Goal: Task Accomplishment & Management: Use online tool/utility

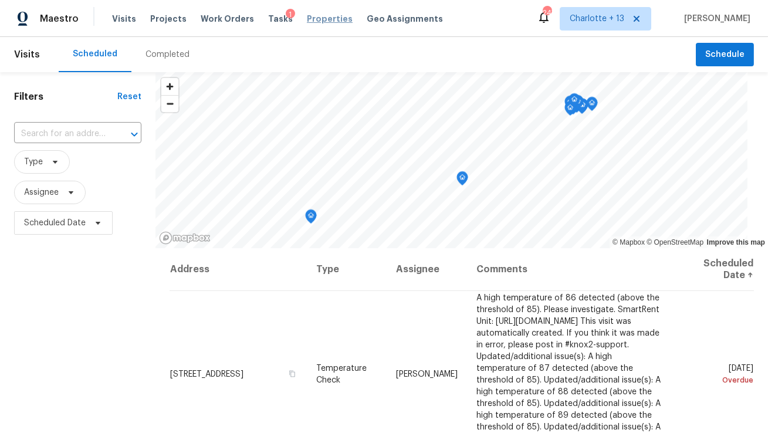
click at [307, 15] on span "Properties" at bounding box center [330, 19] width 46 height 12
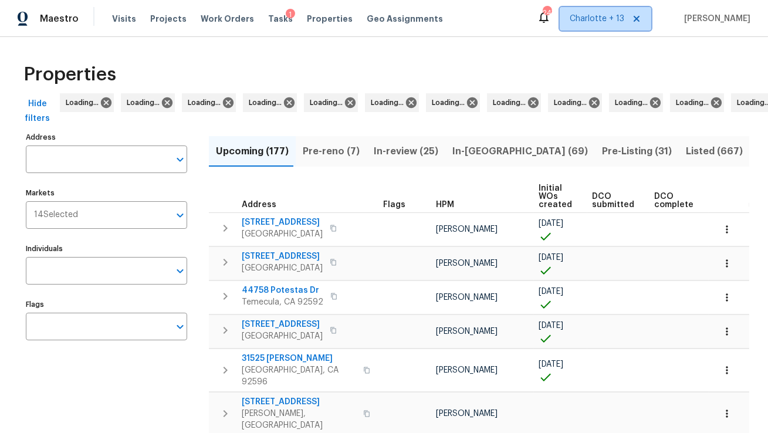
click at [628, 25] on span "Charlotte + 13" at bounding box center [606, 18] width 92 height 23
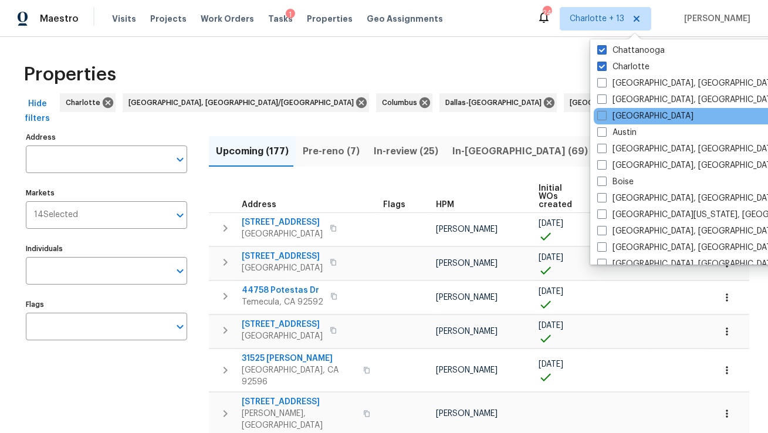
scroll to position [202, 0]
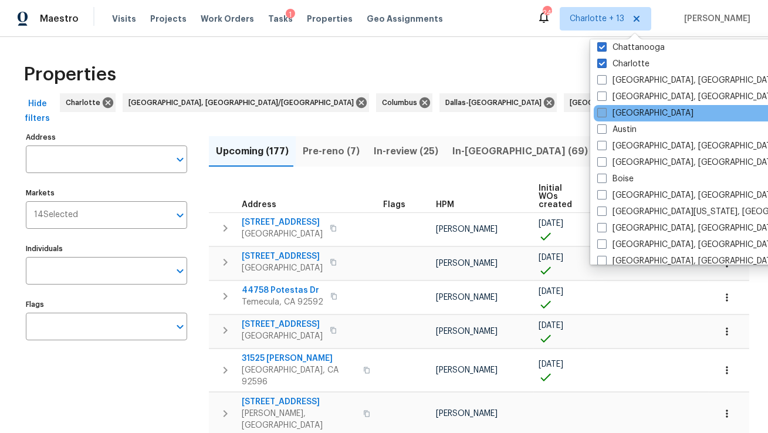
click at [619, 112] on label "Atlanta" at bounding box center [645, 113] width 96 height 12
click at [605, 112] on input "Atlanta" at bounding box center [601, 111] width 8 height 8
checkbox input "true"
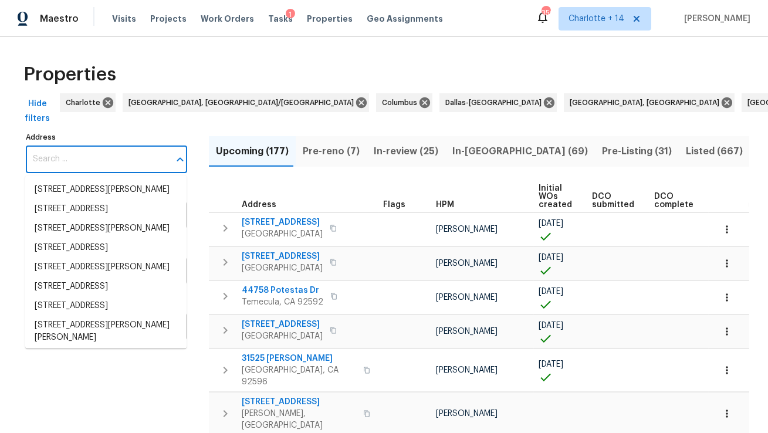
click at [92, 160] on input "Address" at bounding box center [98, 159] width 144 height 28
paste input "8652 Embrey Dr, Jonesboro, GA 30236"
type input "8652 Embrey Dr, Jonesboro, GA 30236"
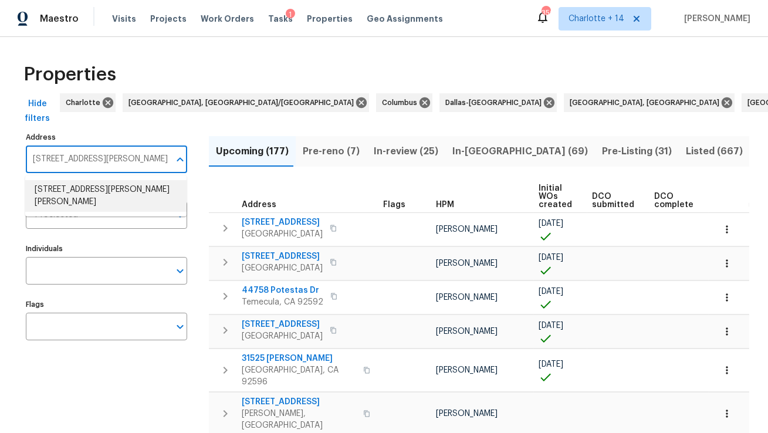
click at [93, 188] on li "8652 Embrey Dr Jonesboro GA 30236" at bounding box center [105, 196] width 161 height 32
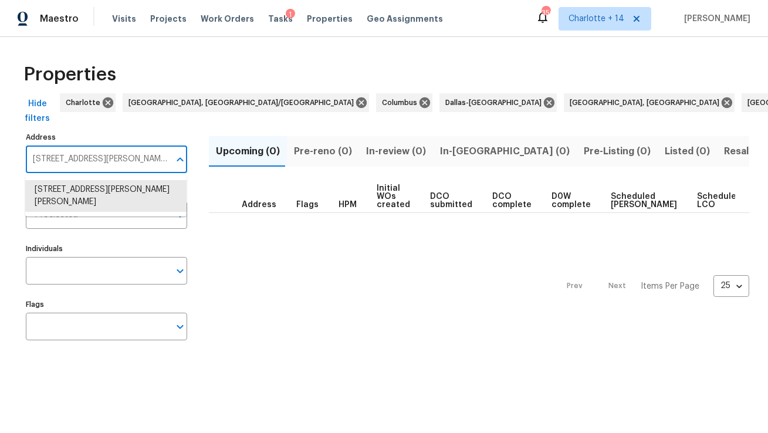
click at [140, 162] on input "8652 Embrey Dr Jonesboro GA 30236" at bounding box center [98, 159] width 144 height 28
click at [137, 194] on li "8652 Embrey Dr Jonesboro GA 30236" at bounding box center [105, 196] width 161 height 32
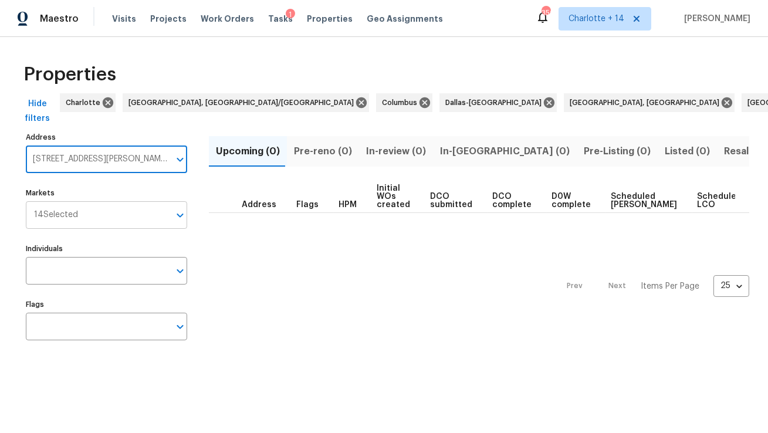
click at [114, 226] on input "Markets" at bounding box center [124, 215] width 92 height 28
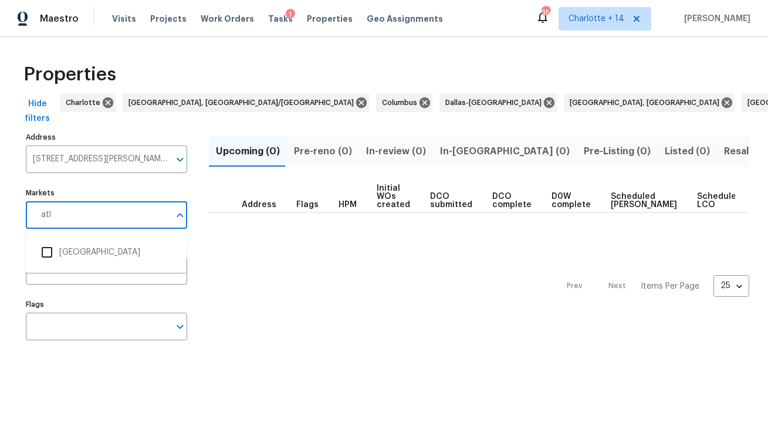
type input "atla"
click at [48, 251] on input "checkbox" at bounding box center [47, 252] width 25 height 25
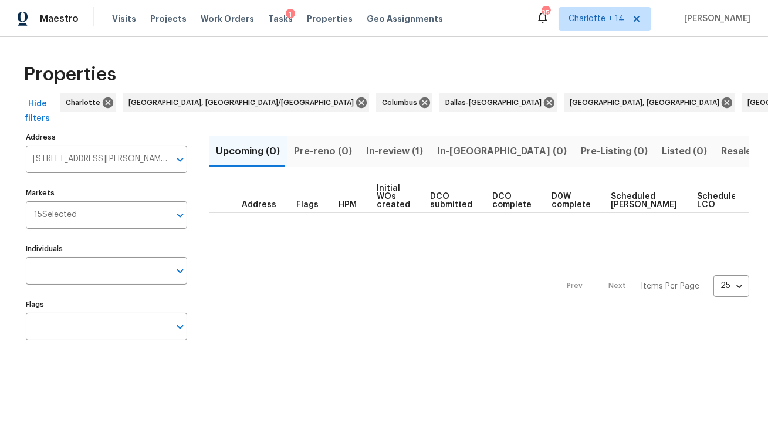
click at [395, 153] on span "In-review (1)" at bounding box center [394, 151] width 57 height 16
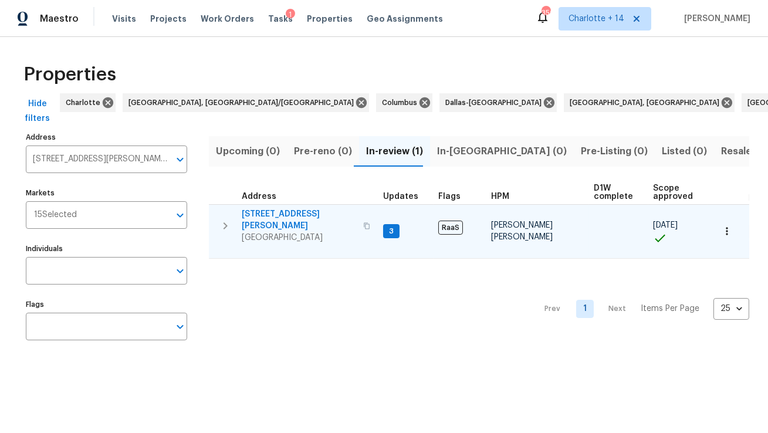
click at [270, 209] on span "8652 Embrey Dr" at bounding box center [299, 219] width 114 height 23
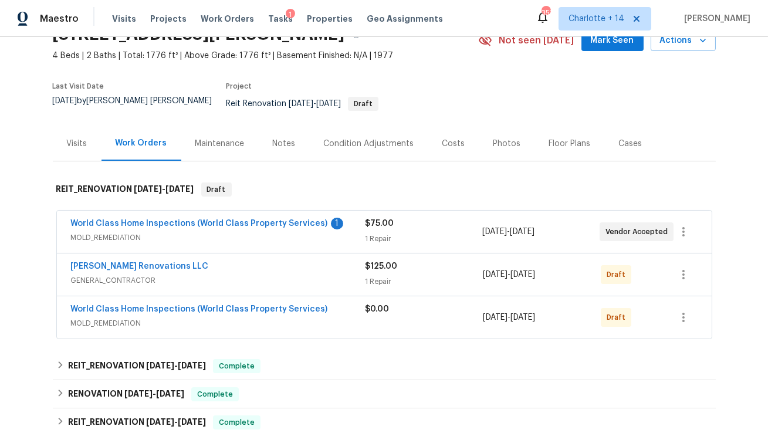
scroll to position [61, 0]
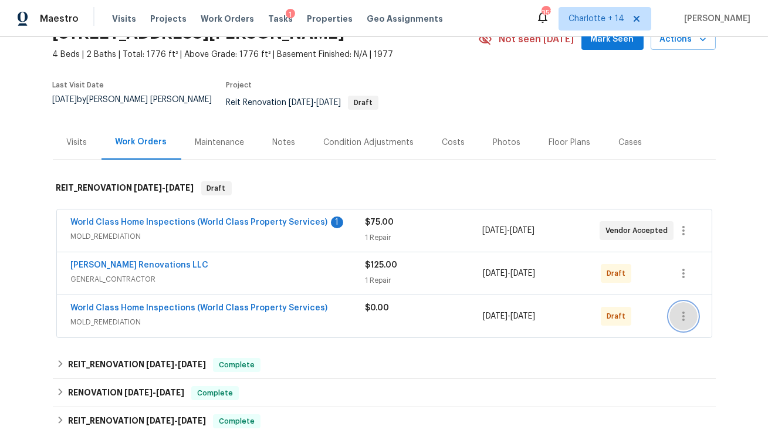
click at [683, 316] on button "button" at bounding box center [683, 316] width 28 height 28
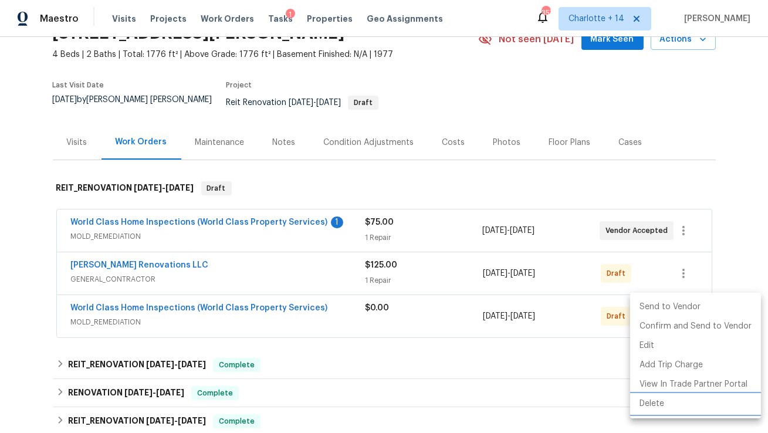
click at [662, 408] on li "Delete" at bounding box center [695, 403] width 131 height 19
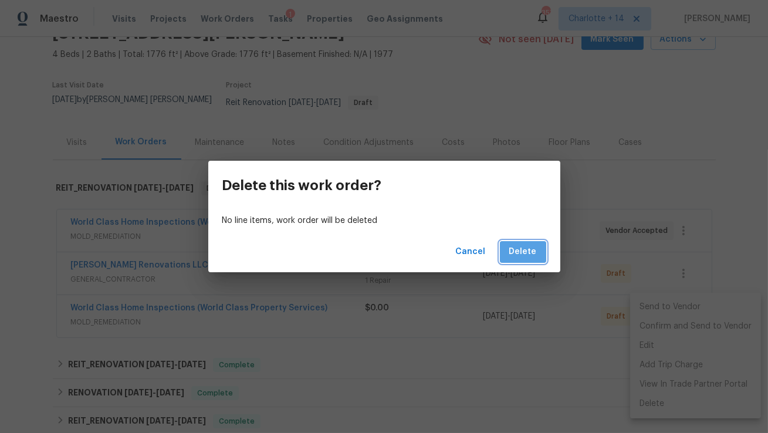
click at [527, 258] on span "Delete" at bounding box center [523, 252] width 28 height 15
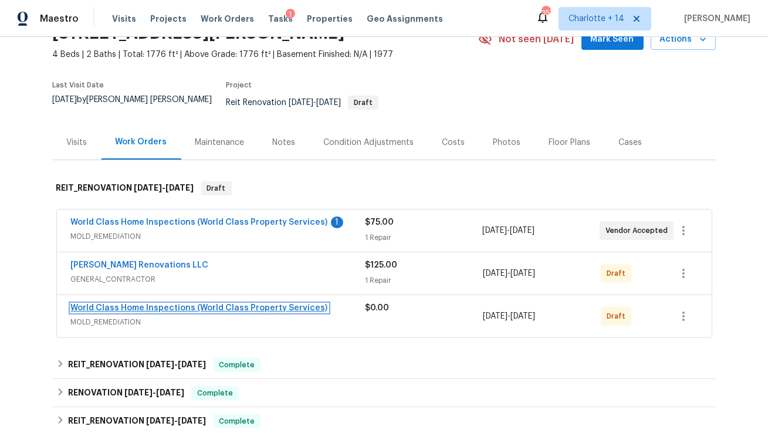
click at [242, 304] on link "World Class Home Inspections (World Class Property Services)" at bounding box center [199, 308] width 257 height 8
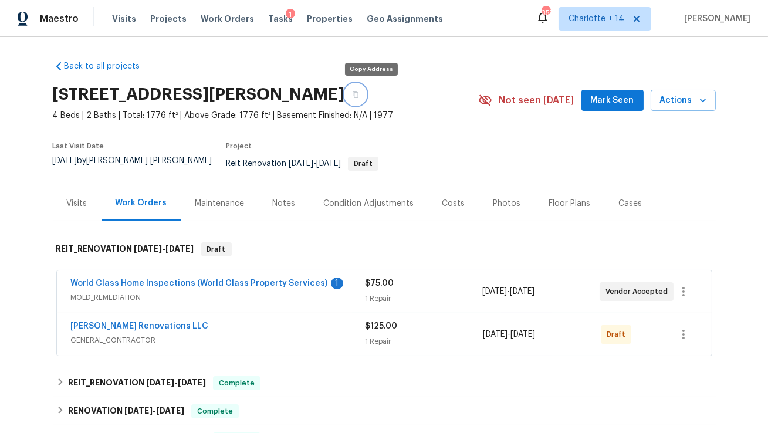
click at [359, 94] on icon "button" at bounding box center [355, 94] width 7 height 7
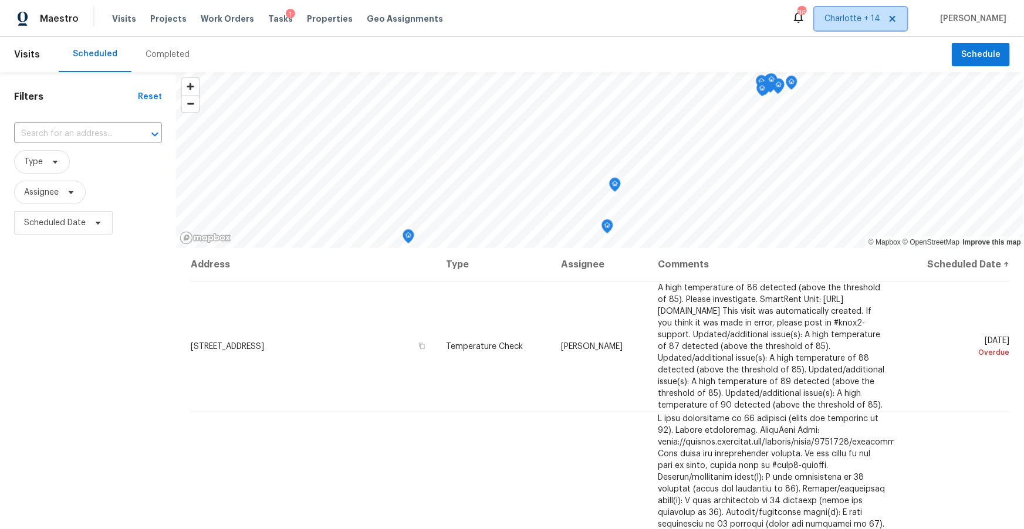
click at [895, 21] on icon at bounding box center [892, 19] width 6 height 6
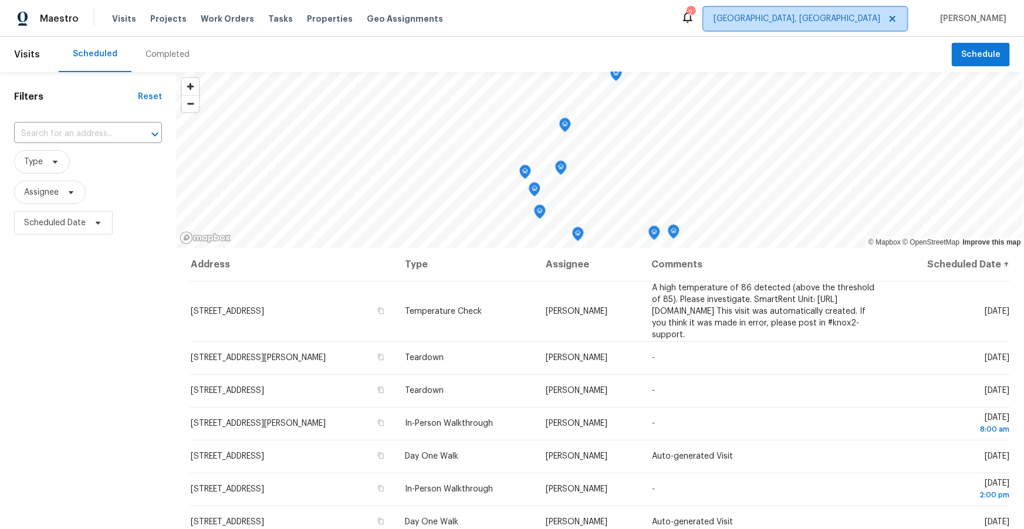
click at [880, 19] on span "[GEOGRAPHIC_DATA], [GEOGRAPHIC_DATA]" at bounding box center [796, 19] width 167 height 12
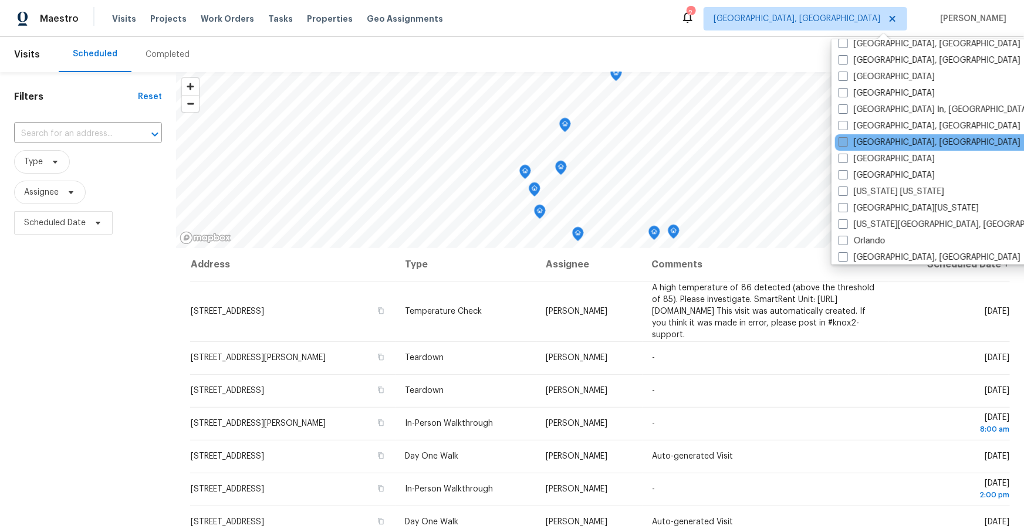
click at [868, 138] on label "[GEOGRAPHIC_DATA], [GEOGRAPHIC_DATA]" at bounding box center [929, 143] width 182 height 12
click at [846, 138] on input "[GEOGRAPHIC_DATA], [GEOGRAPHIC_DATA]" at bounding box center [842, 141] width 8 height 8
checkbox input "true"
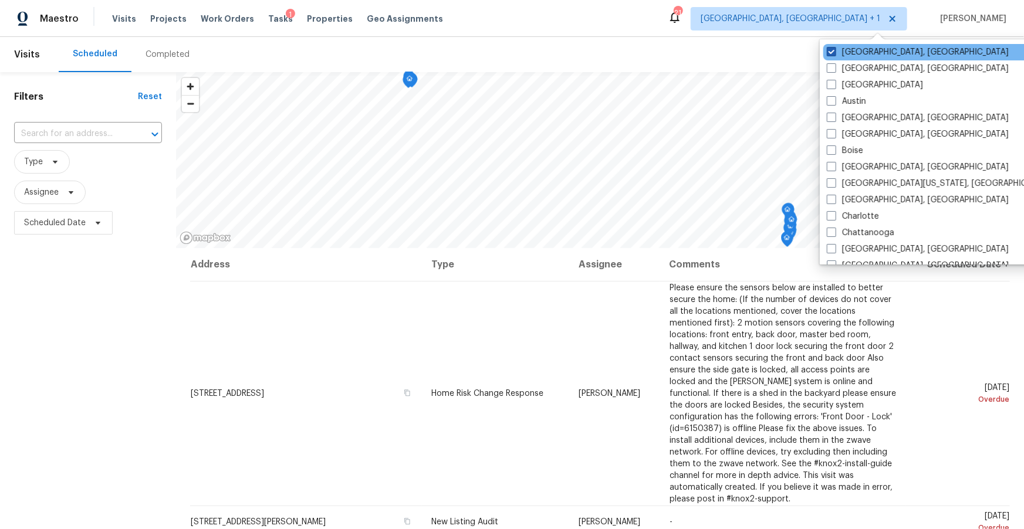
click at [855, 53] on label "[GEOGRAPHIC_DATA], [GEOGRAPHIC_DATA]" at bounding box center [918, 52] width 182 height 12
click at [834, 53] on input "[GEOGRAPHIC_DATA], [GEOGRAPHIC_DATA]" at bounding box center [831, 50] width 8 height 8
checkbox input "false"
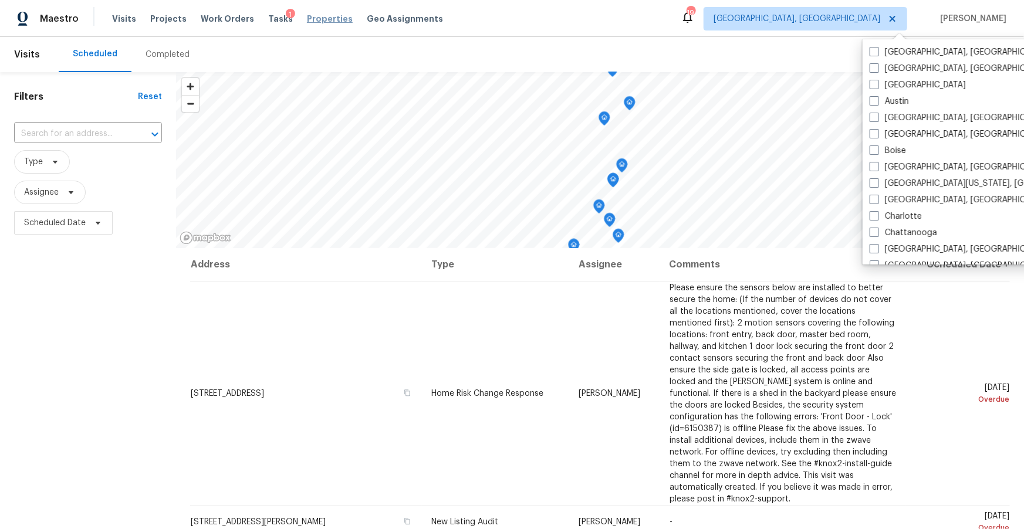
click at [307, 16] on span "Properties" at bounding box center [330, 19] width 46 height 12
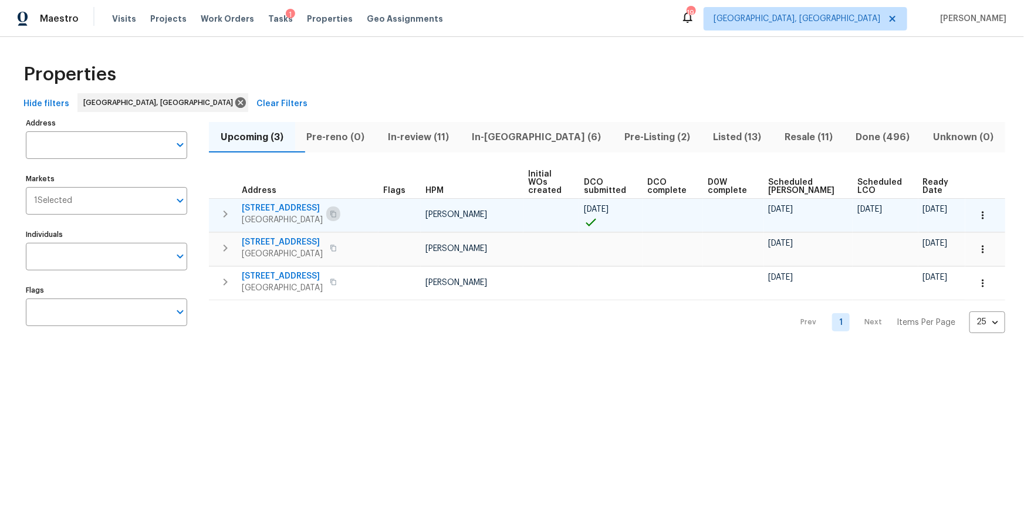
click at [337, 211] on icon "button" at bounding box center [333, 214] width 7 height 7
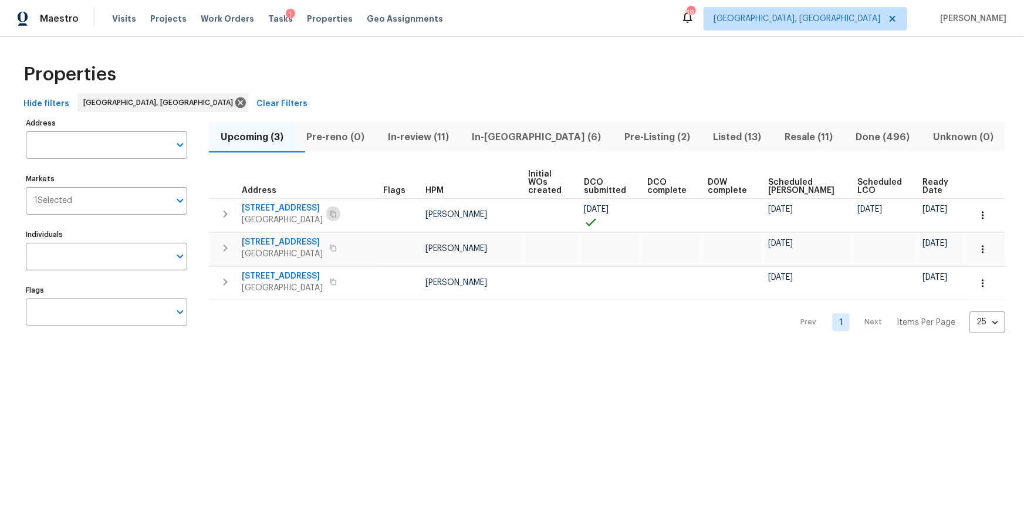
drag, startPoint x: 336, startPoint y: 205, endPoint x: 258, endPoint y: 100, distance: 130.3
click at [336, 211] on icon "button" at bounding box center [333, 214] width 7 height 7
click at [442, 135] on span "In-review (11)" at bounding box center [418, 137] width 70 height 16
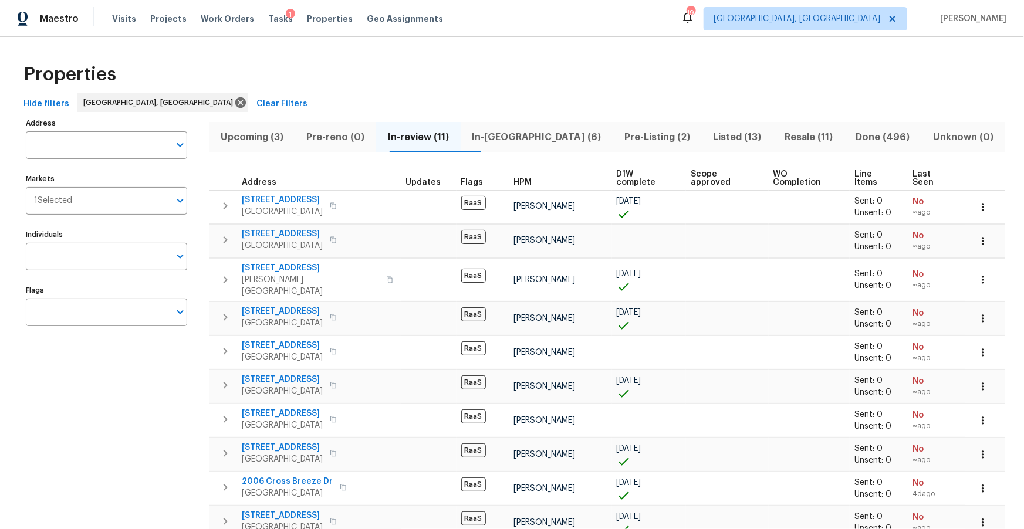
scroll to position [72, 0]
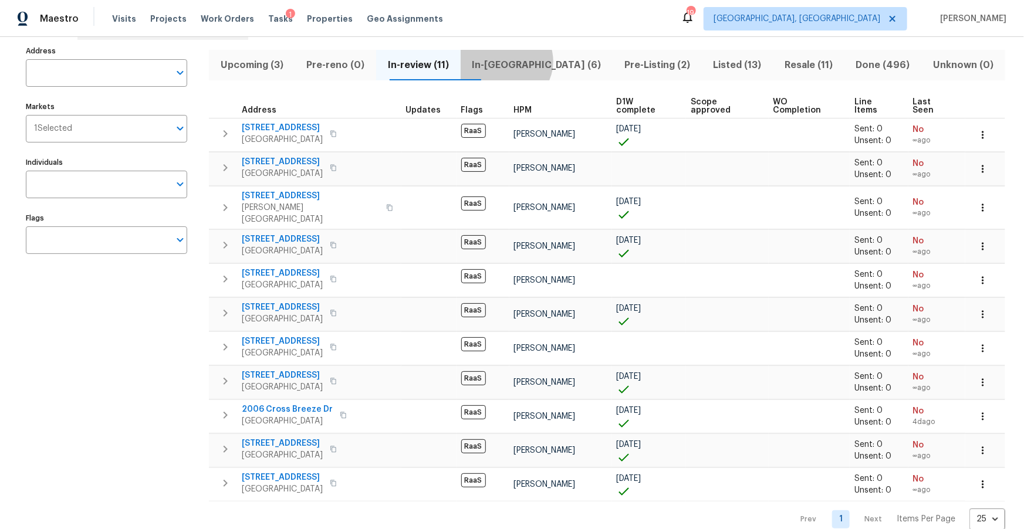
click at [525, 61] on span "In-reno (6)" at bounding box center [537, 65] width 138 height 16
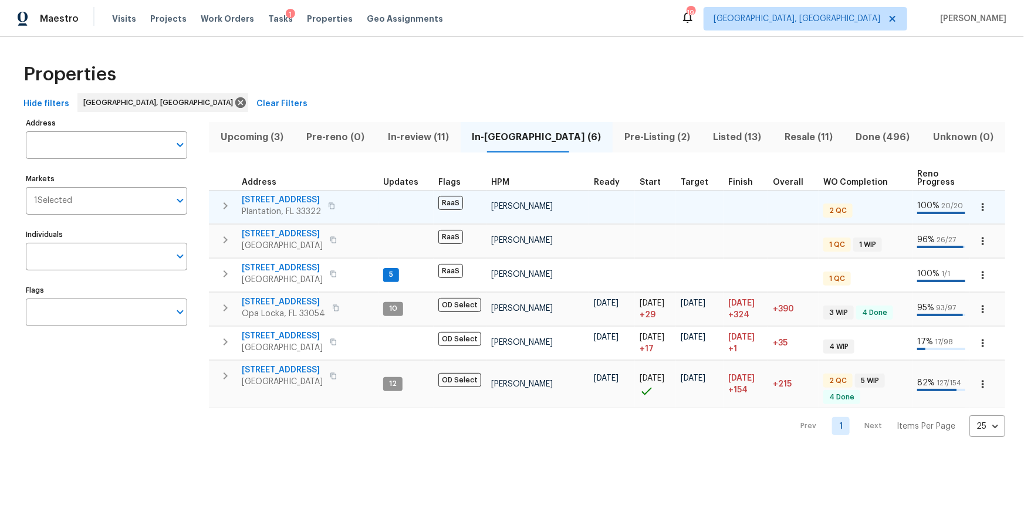
click at [258, 197] on span "9730 NW 15th St" at bounding box center [281, 200] width 79 height 12
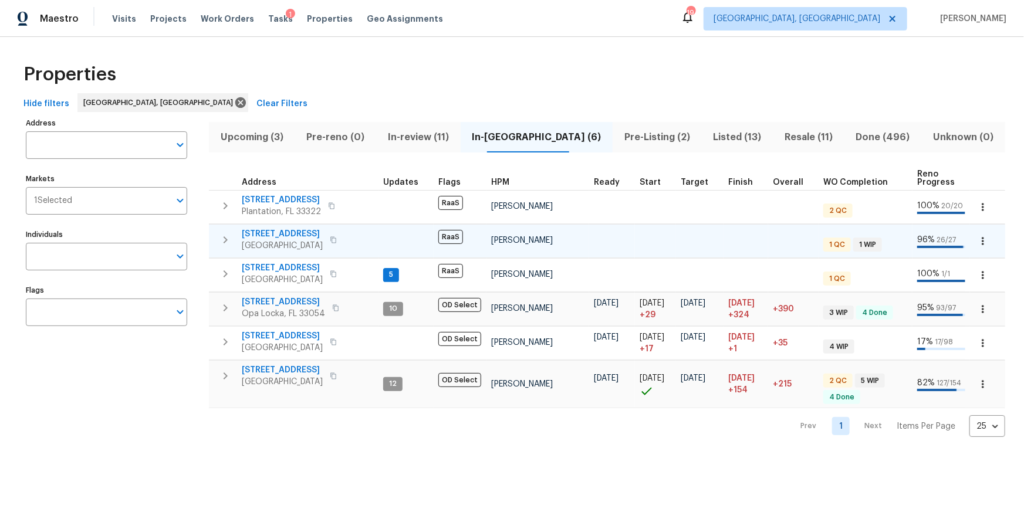
click at [351, 234] on div "6851 Raleigh St Hollywood, FL 33024" at bounding box center [308, 239] width 132 height 23
click at [619, 139] on span "Pre-Listing (2)" at bounding box center [656, 137] width 75 height 16
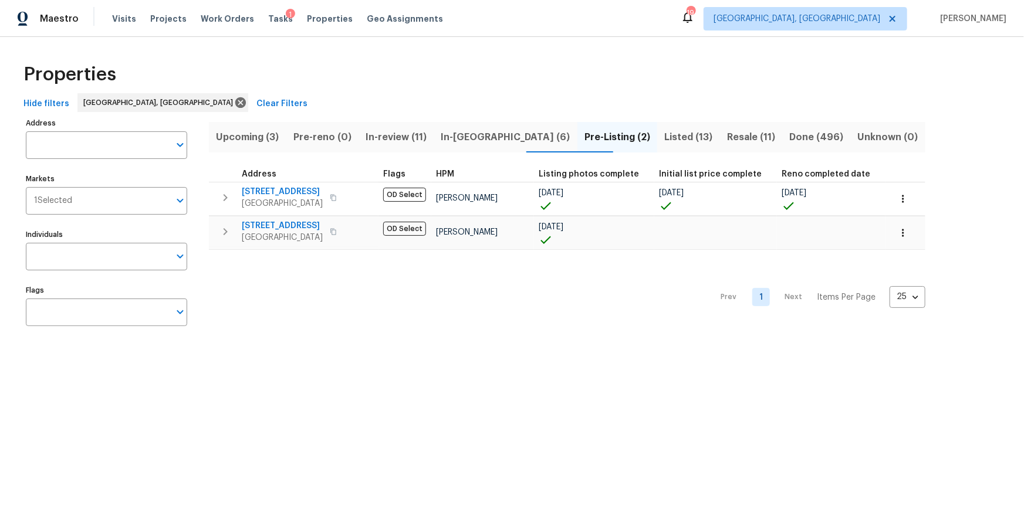
click at [664, 134] on span "Listed (13)" at bounding box center [688, 137] width 48 height 16
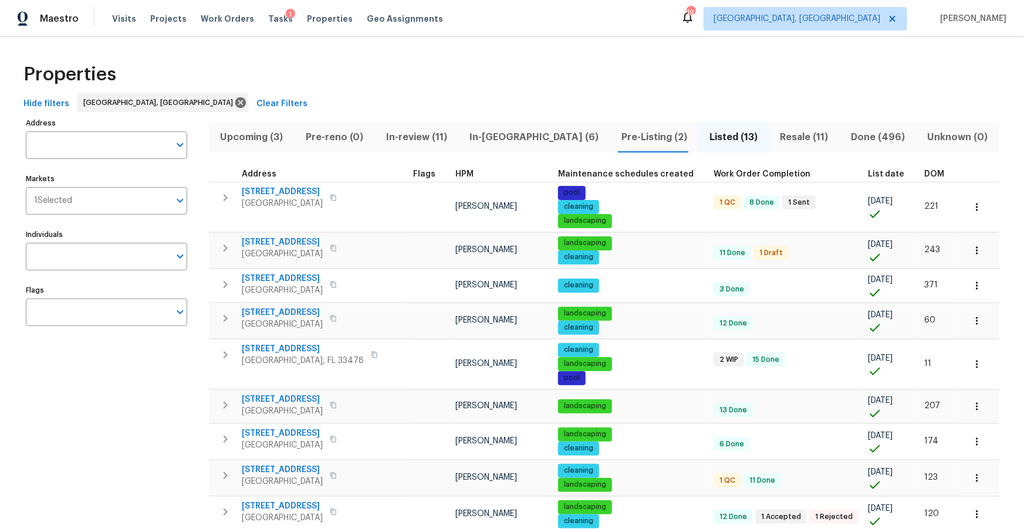
click at [33, 104] on span "Hide filters" at bounding box center [46, 104] width 46 height 15
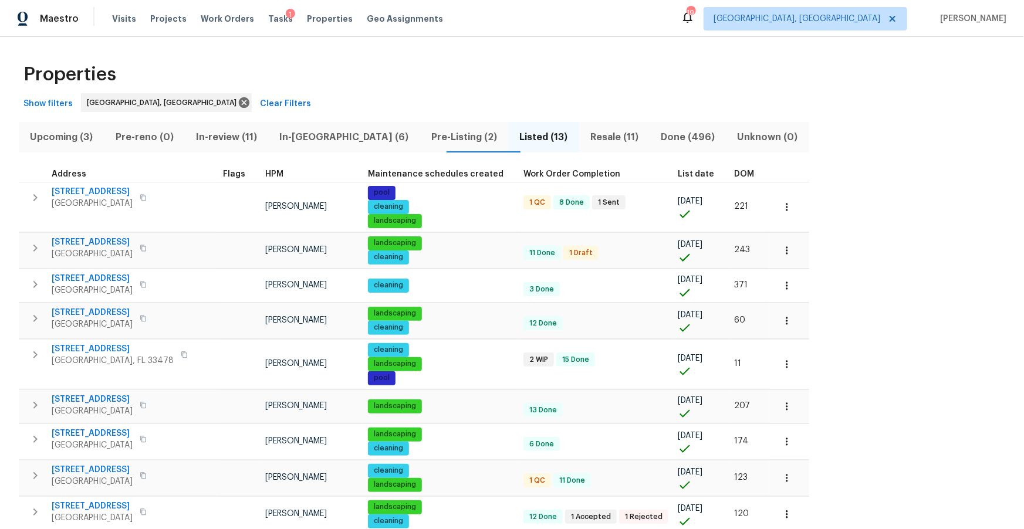
click at [678, 174] on span "List date" at bounding box center [696, 174] width 36 height 8
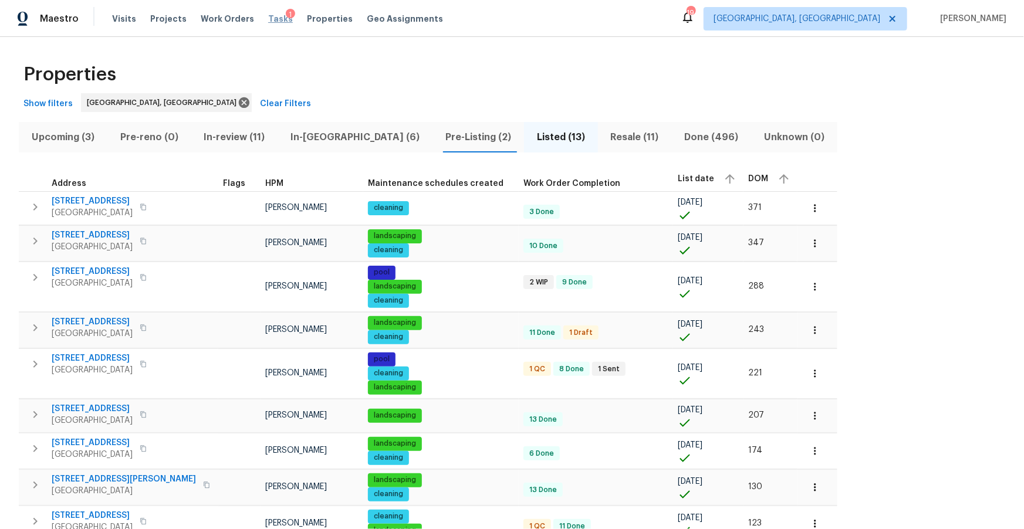
click at [268, 20] on span "Tasks" at bounding box center [280, 19] width 25 height 8
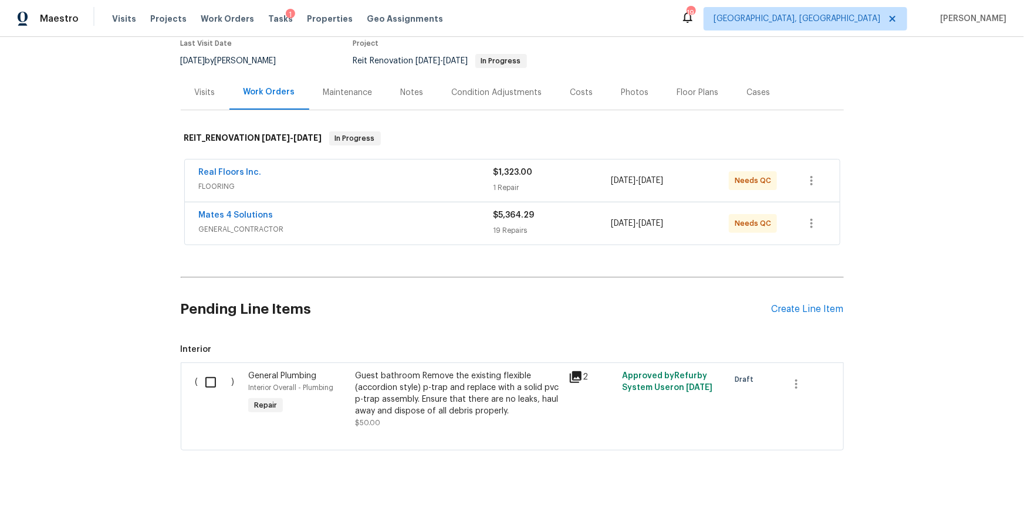
scroll to position [103, 0]
click at [258, 178] on div "Real Floors Inc." at bounding box center [346, 173] width 294 height 14
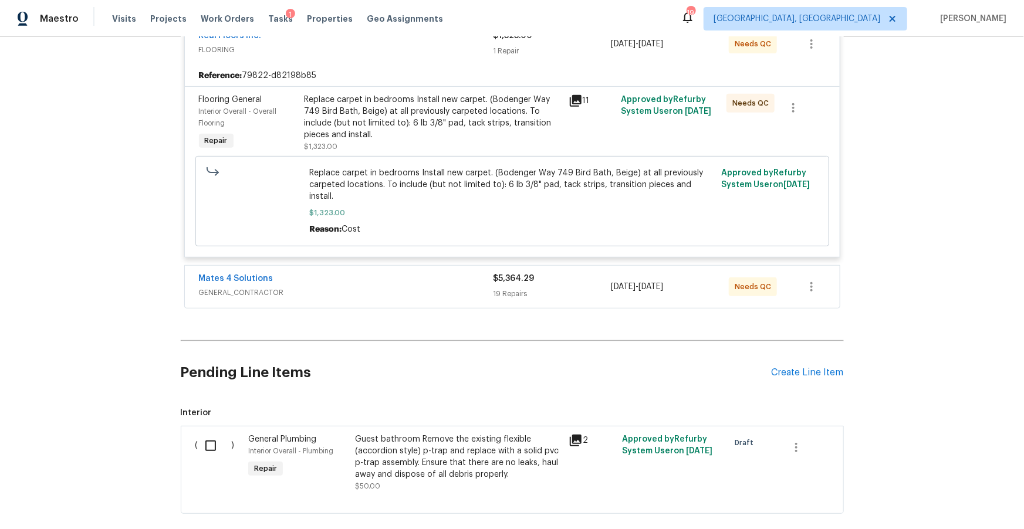
scroll to position [296, 0]
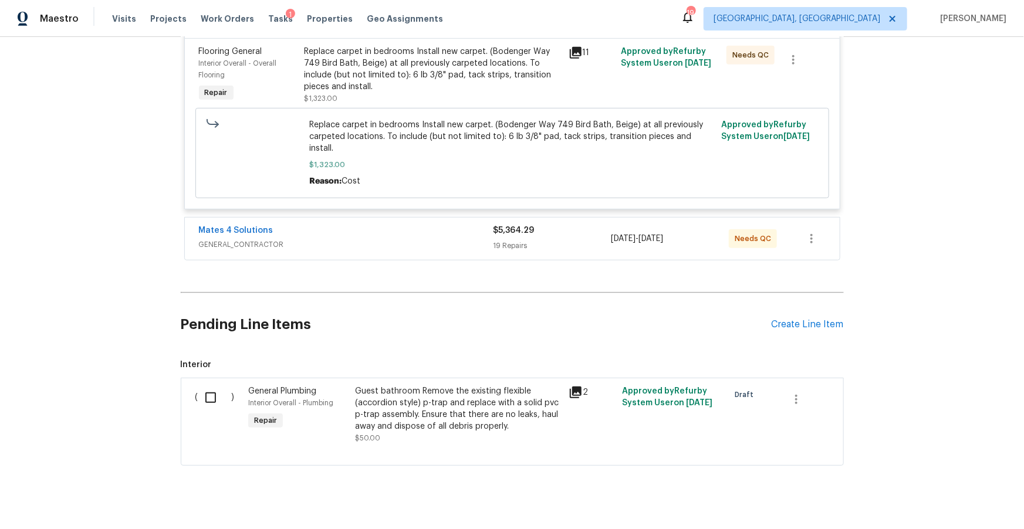
click at [317, 239] on span "GENERAL_CONTRACTOR" at bounding box center [346, 245] width 294 height 12
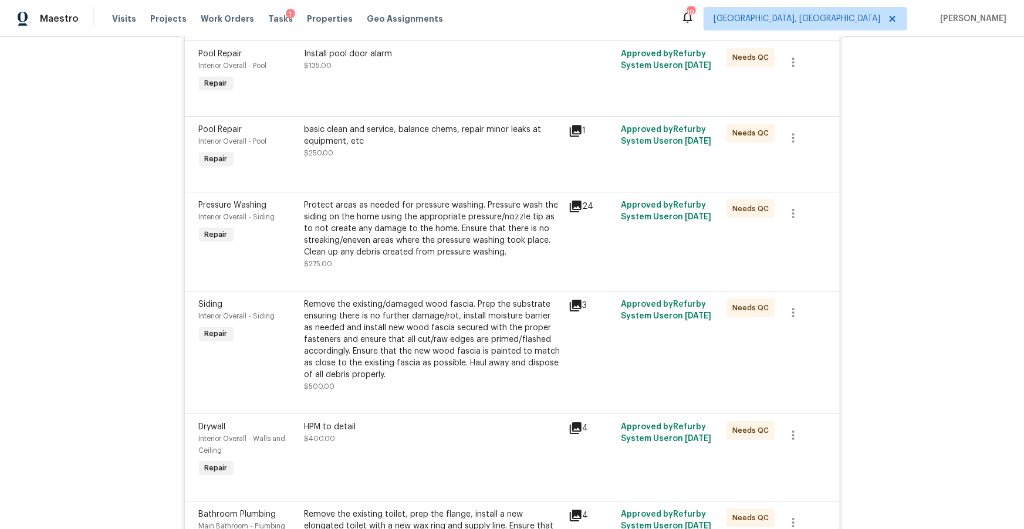
scroll to position [1753, 0]
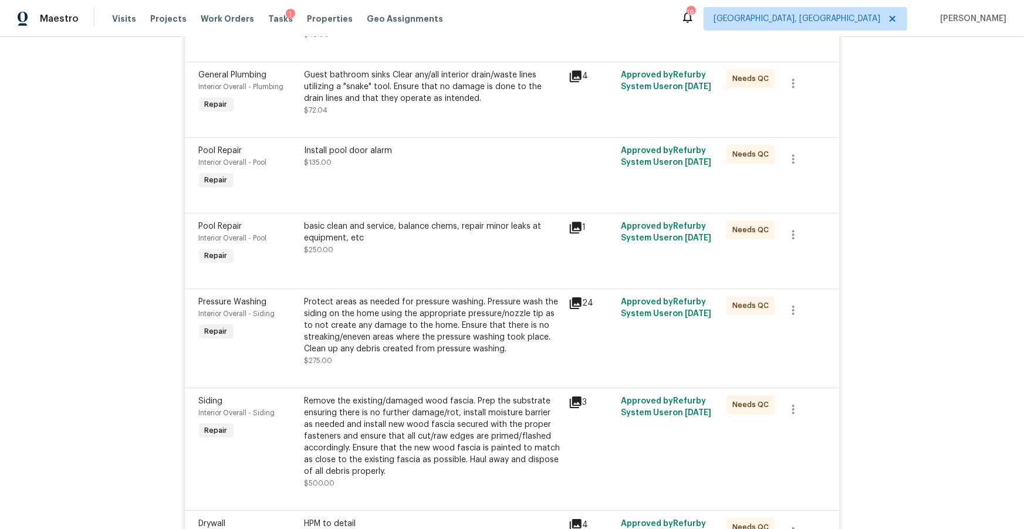
click at [413, 162] on div "Install pool door alarm $135.00" at bounding box center [433, 168] width 264 height 54
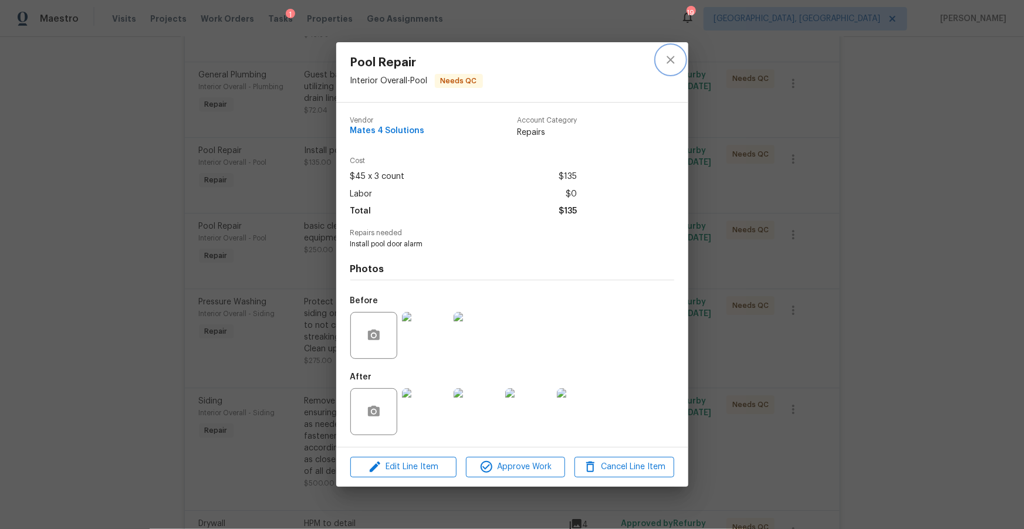
click at [670, 69] on button "close" at bounding box center [670, 60] width 28 height 28
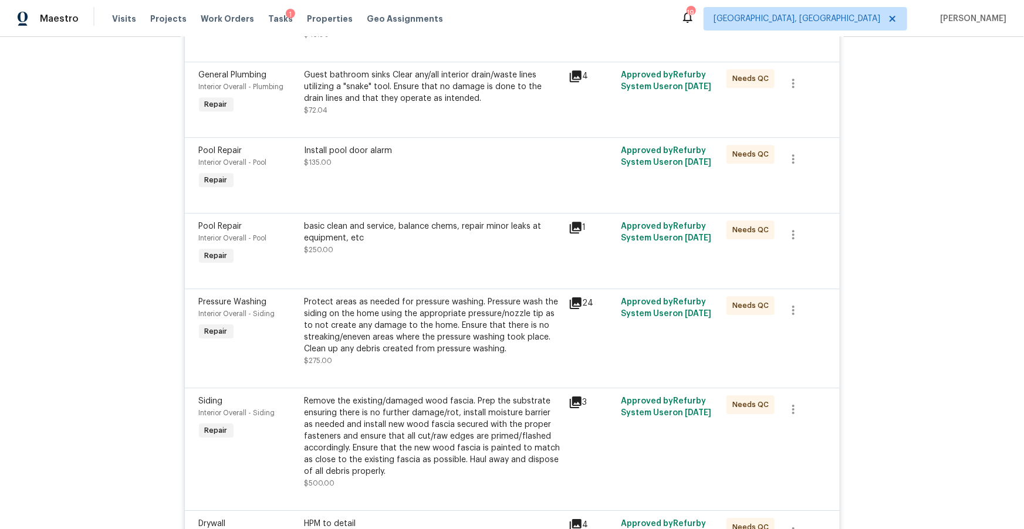
click at [407, 145] on div "Install pool door alarm $135.00" at bounding box center [432, 156] width 257 height 23
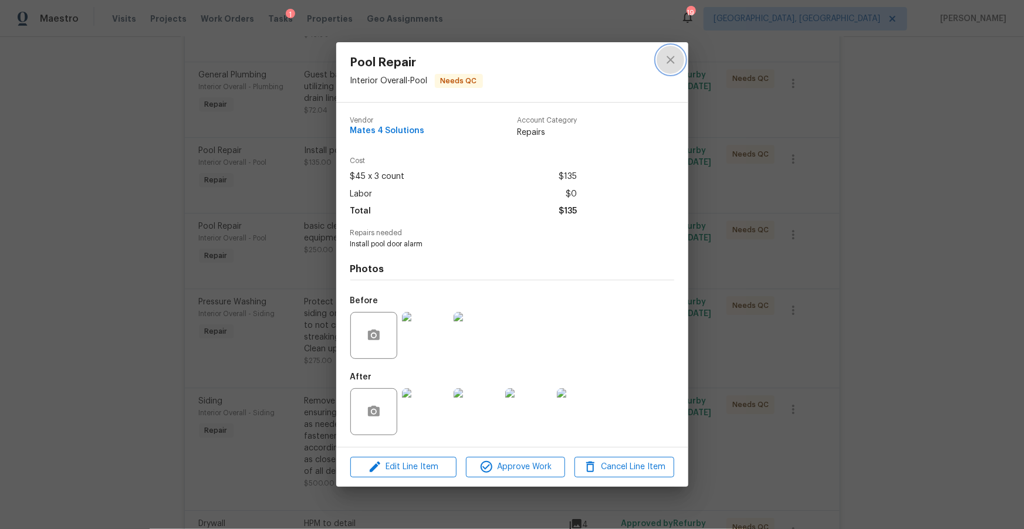
click at [673, 65] on icon "close" at bounding box center [670, 60] width 14 height 14
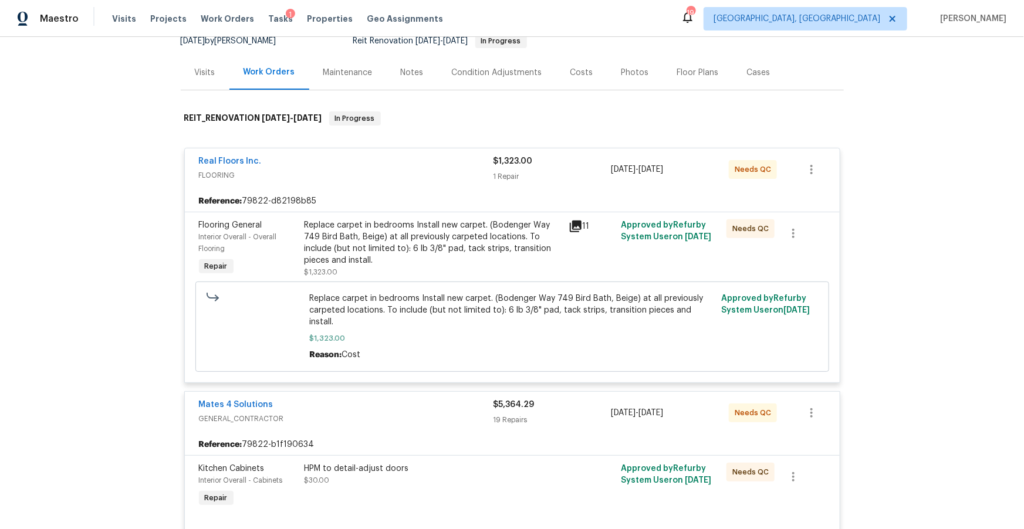
scroll to position [0, 0]
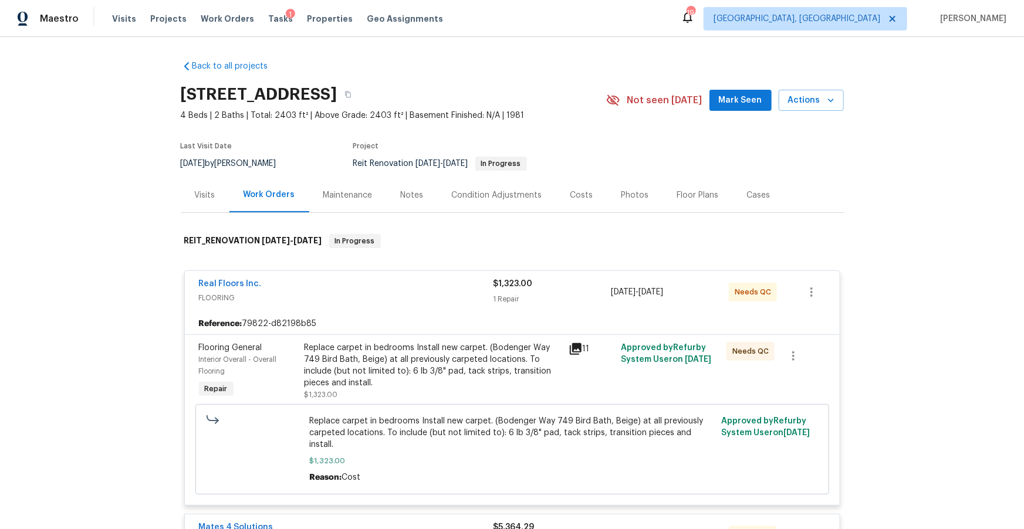
click at [585, 193] on div "Costs" at bounding box center [581, 195] width 23 height 12
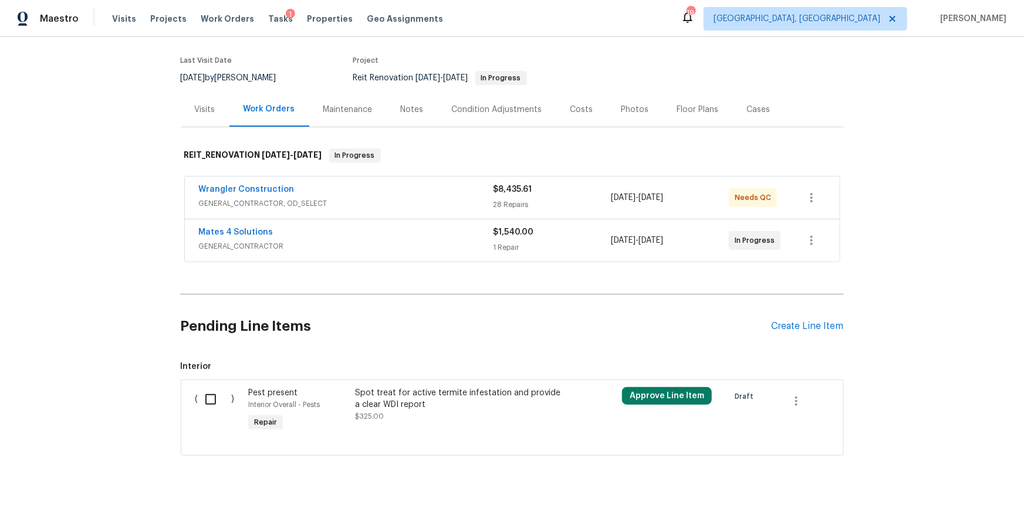
scroll to position [92, 0]
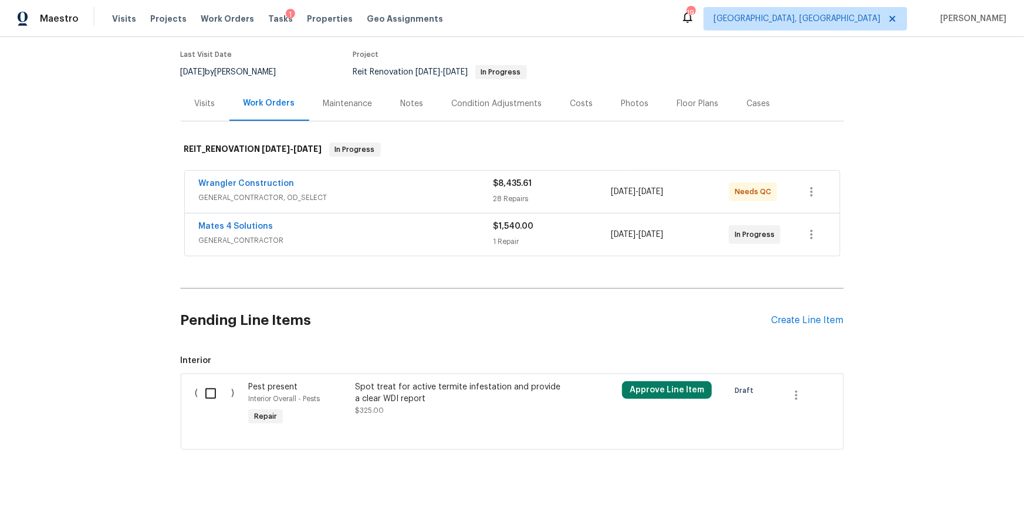
click at [578, 98] on div "Costs" at bounding box center [581, 104] width 23 height 12
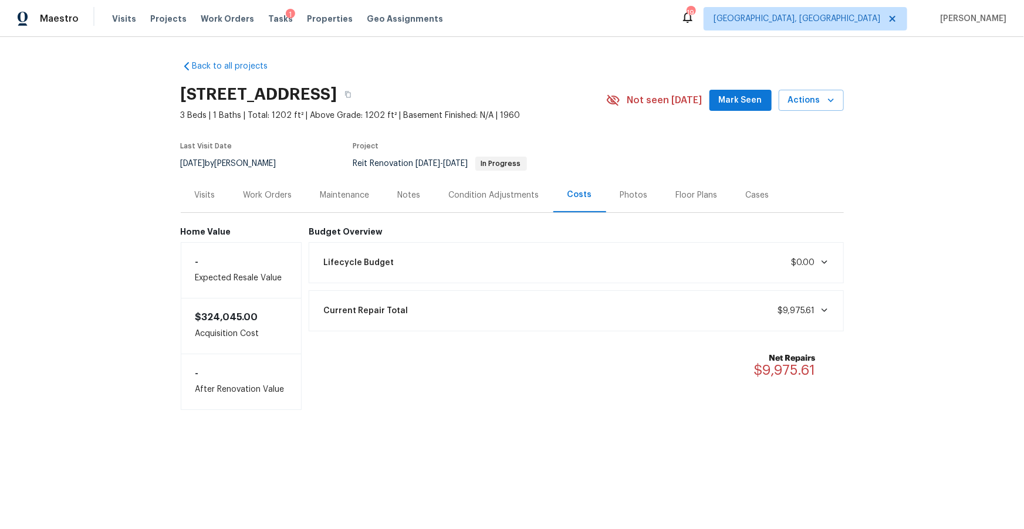
click at [266, 191] on div "Work Orders" at bounding box center [267, 195] width 49 height 12
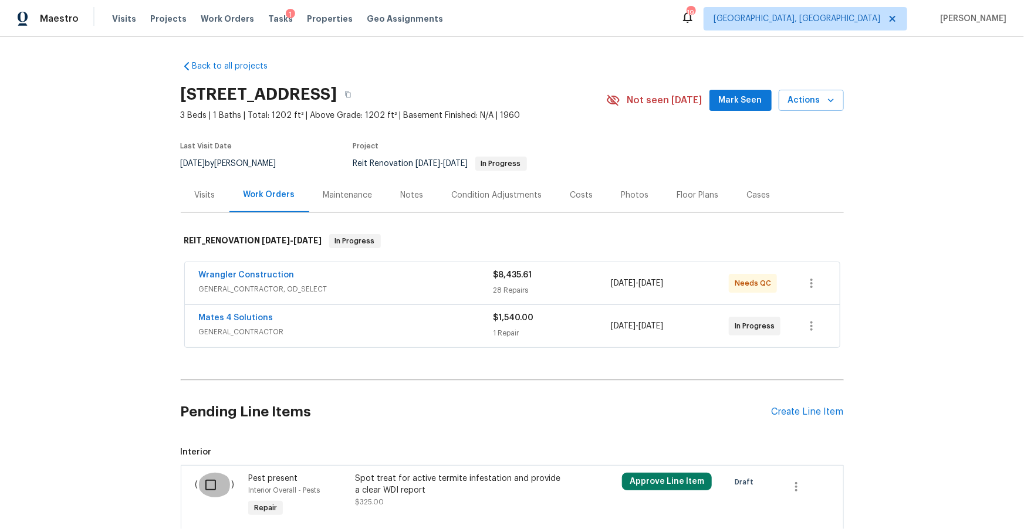
drag, startPoint x: 209, startPoint y: 482, endPoint x: 218, endPoint y: 477, distance: 10.8
click at [209, 482] on input "checkbox" at bounding box center [214, 485] width 33 height 25
checkbox input "true"
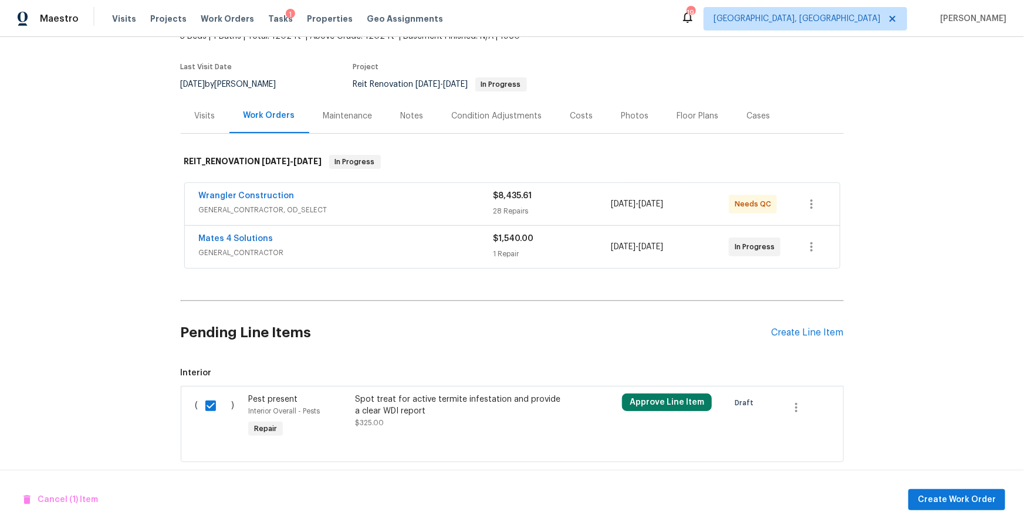
scroll to position [92, 0]
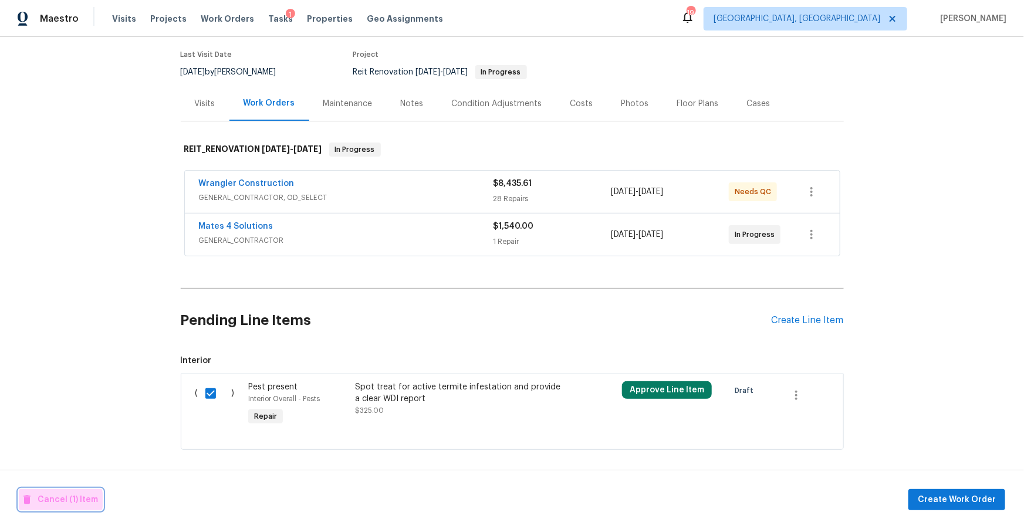
click at [62, 498] on span "Cancel (1) Item" at bounding box center [60, 500] width 74 height 15
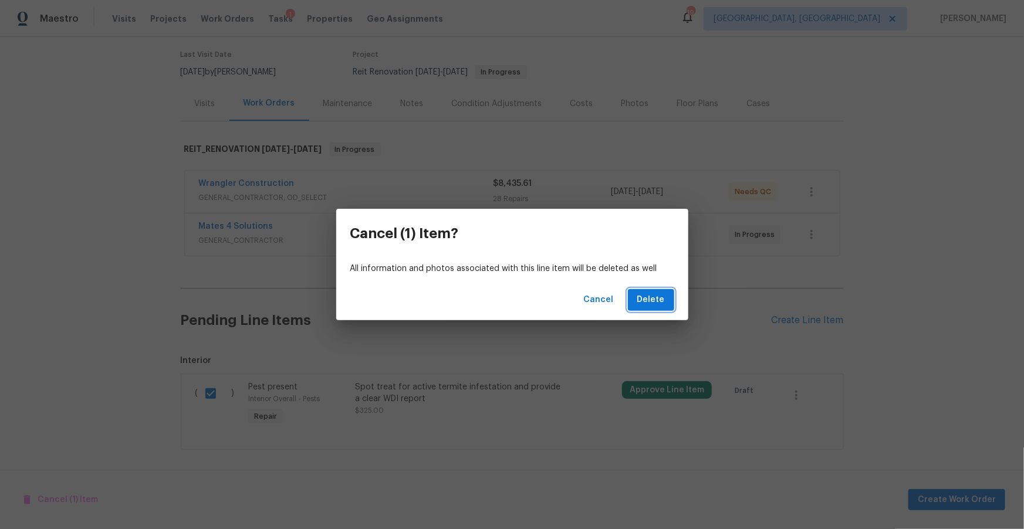
drag, startPoint x: 657, startPoint y: 303, endPoint x: 659, endPoint y: 296, distance: 7.8
click at [657, 303] on span "Delete" at bounding box center [651, 300] width 28 height 15
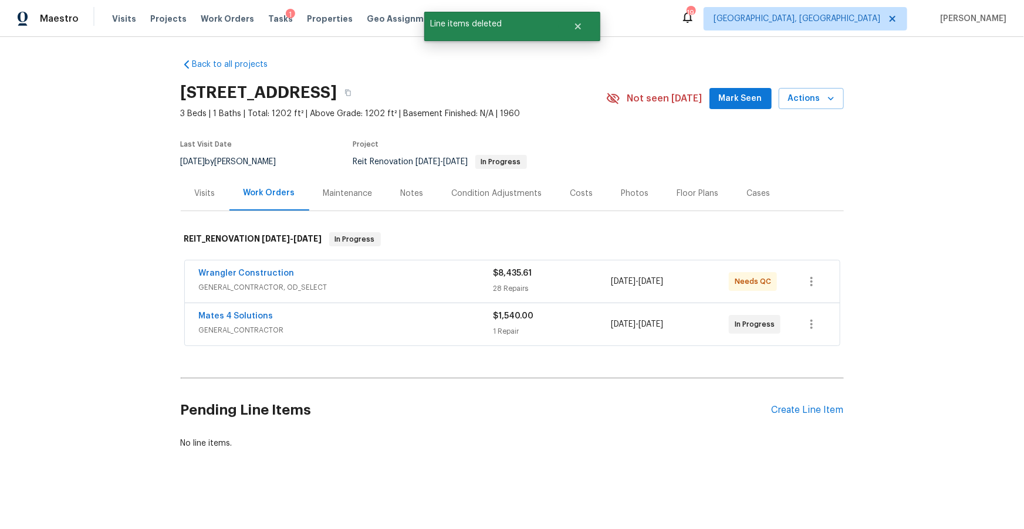
scroll to position [1, 0]
click at [576, 193] on div "Costs" at bounding box center [581, 195] width 23 height 12
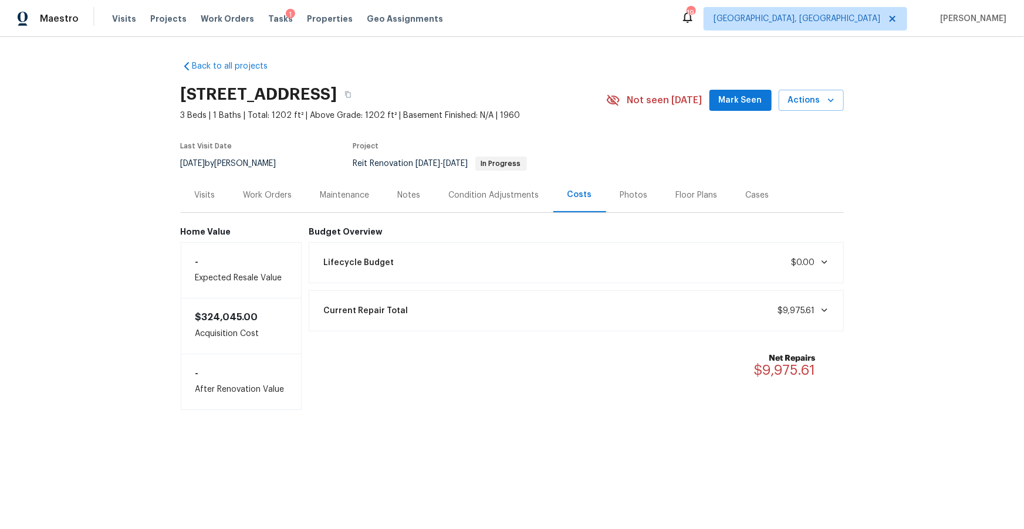
click at [268, 191] on div "Work Orders" at bounding box center [267, 195] width 49 height 12
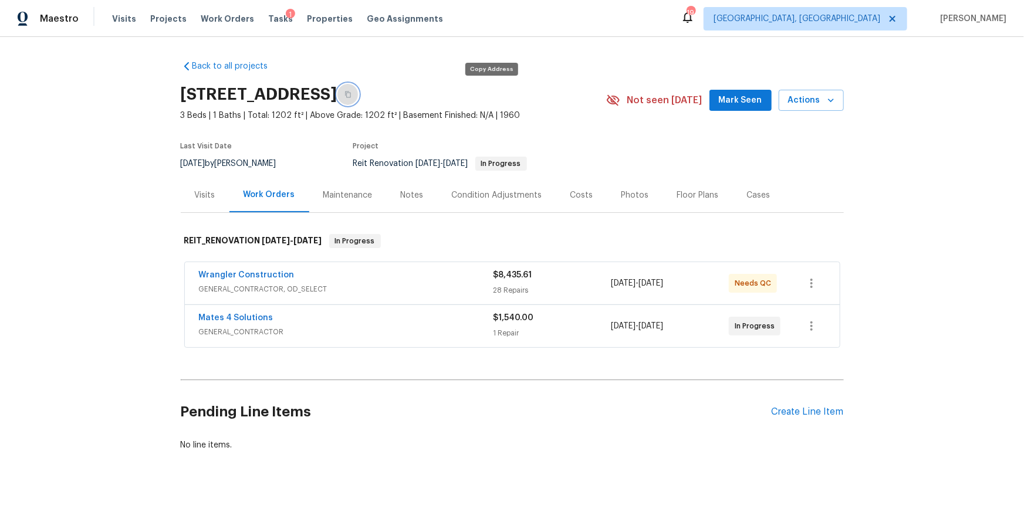
click at [351, 93] on icon "button" at bounding box center [347, 94] width 7 height 7
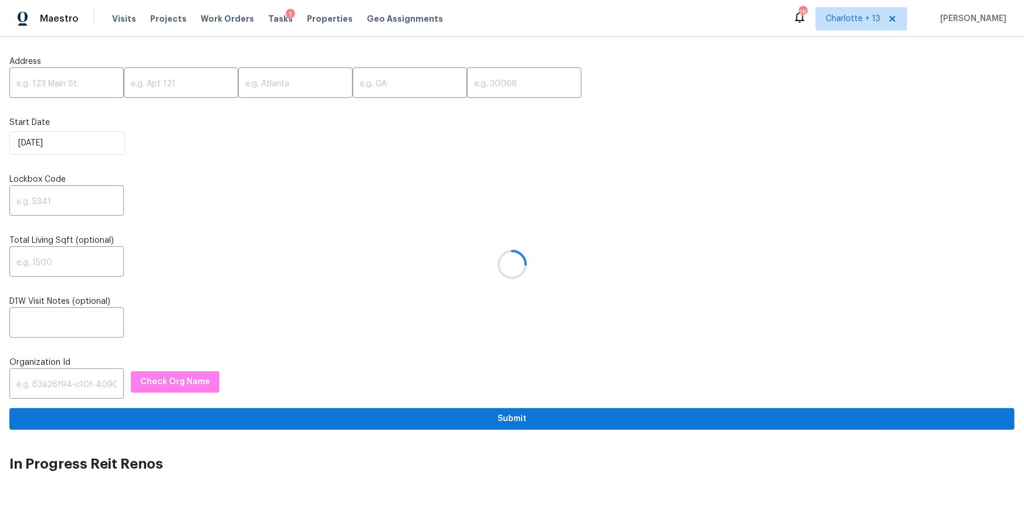
click at [60, 87] on div at bounding box center [512, 264] width 1024 height 529
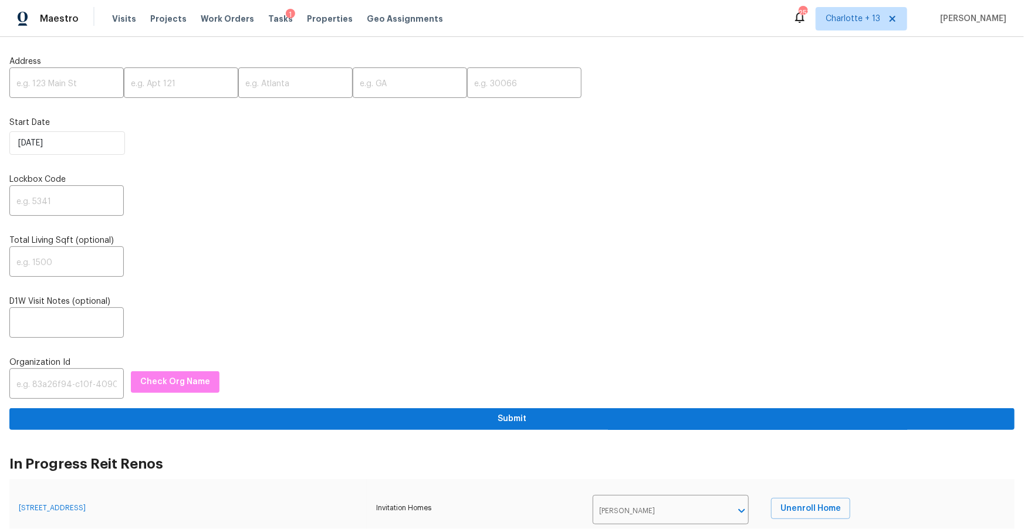
click at [60, 87] on input "text" at bounding box center [66, 84] width 114 height 28
paste input "[STREET_ADDRESS]"
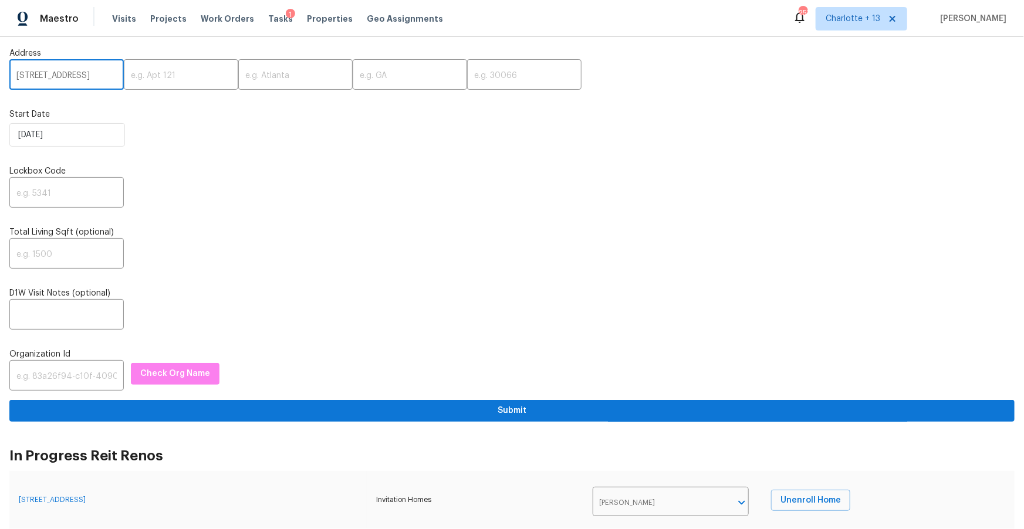
click at [86, 80] on input "[STREET_ADDRESS]" at bounding box center [66, 76] width 114 height 28
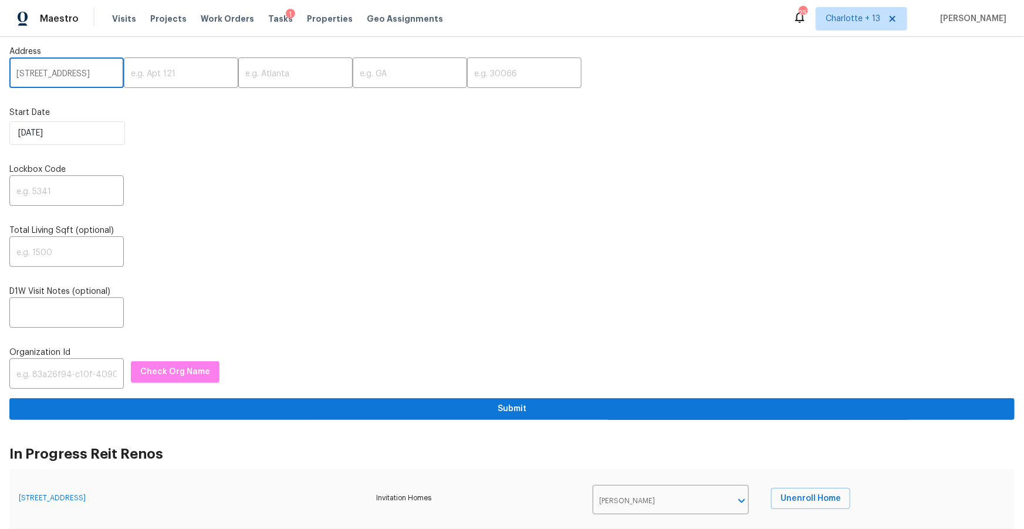
click at [86, 80] on input "[STREET_ADDRESS]" at bounding box center [66, 74] width 114 height 28
type input "[STREET_ADDRESS]"
drag, startPoint x: 447, startPoint y: 76, endPoint x: 289, endPoint y: 80, distance: 158.4
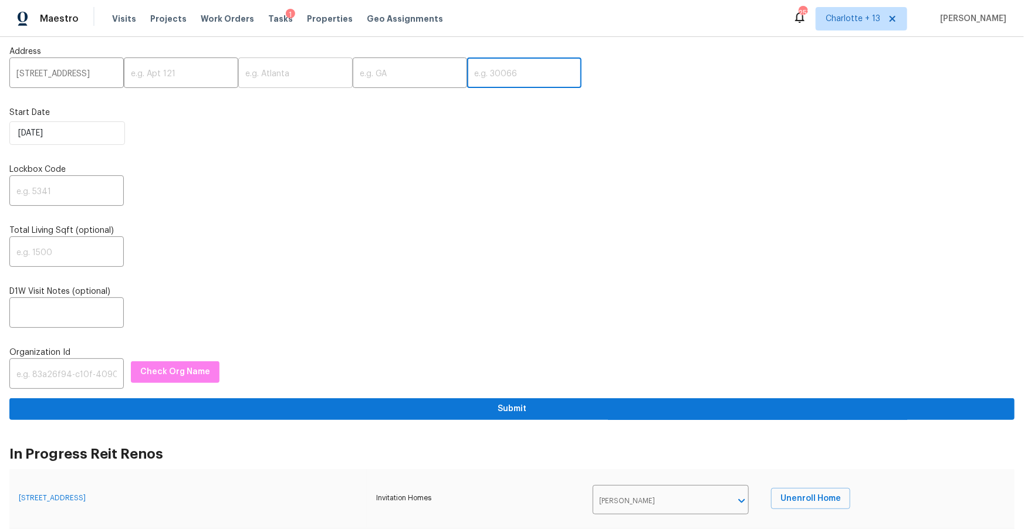
click at [467, 76] on input "text" at bounding box center [524, 74] width 114 height 28
paste input "30058"
type input "30058"
click at [100, 77] on input "[STREET_ADDRESS]" at bounding box center [66, 74] width 114 height 28
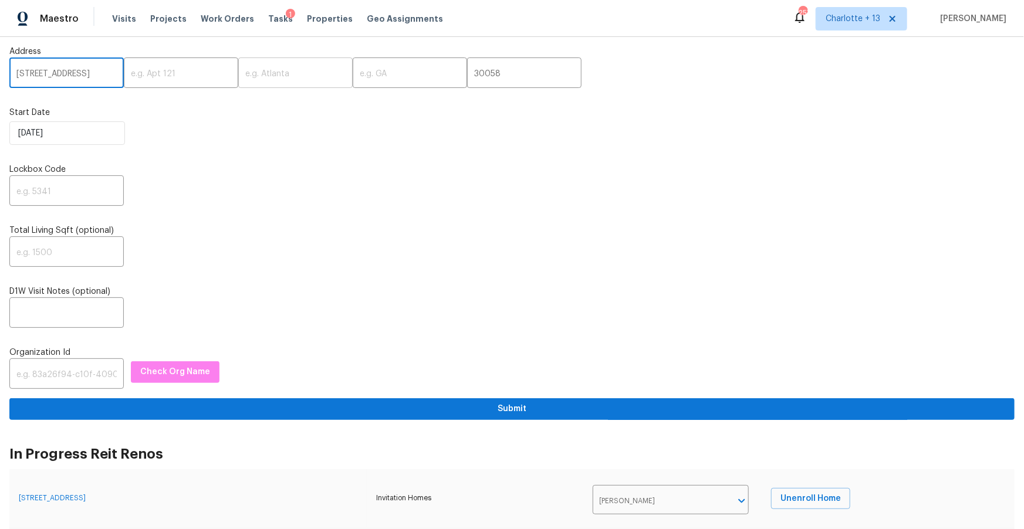
type input "[STREET_ADDRESS]"
click at [238, 71] on input "text" at bounding box center [295, 74] width 114 height 28
paste input "Lithonia"
type input "Lithonia"
click at [96, 73] on input "[STREET_ADDRESS]" at bounding box center [66, 74] width 114 height 28
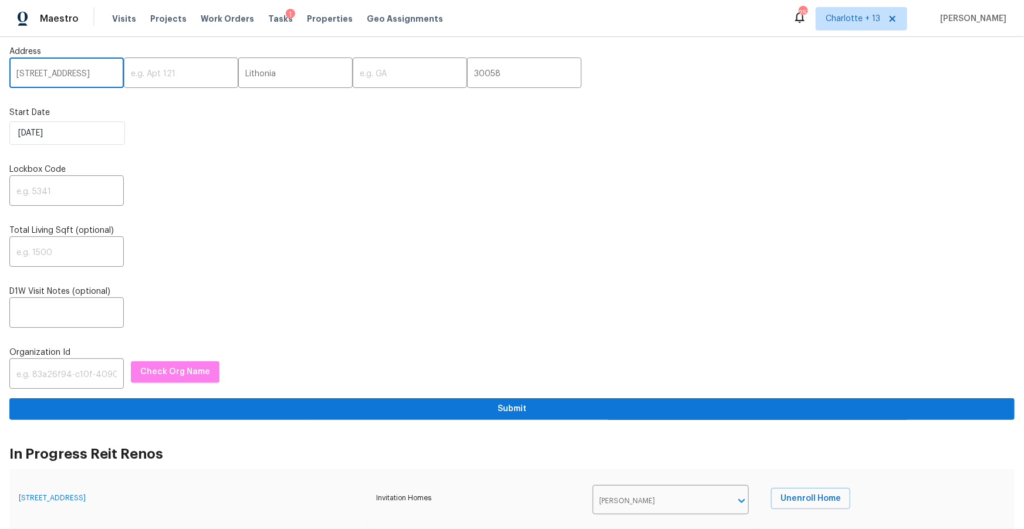
click at [96, 73] on input "[STREET_ADDRESS]" at bounding box center [66, 74] width 114 height 28
type input "[STREET_ADDRESS],"
drag, startPoint x: 354, startPoint y: 82, endPoint x: 336, endPoint y: 84, distance: 17.8
click at [354, 82] on input "text" at bounding box center [410, 74] width 114 height 28
paste input "GA"
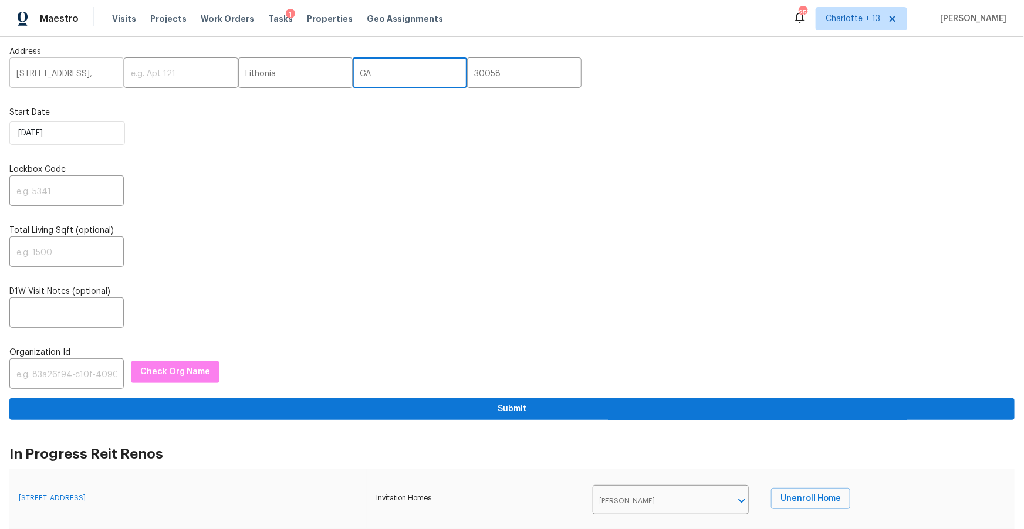
type input "GA"
click at [92, 82] on input "[STREET_ADDRESS]," at bounding box center [66, 74] width 114 height 28
type input "1908 Sailcloth St"
click at [84, 185] on input "text" at bounding box center [66, 192] width 114 height 28
type input "0000"
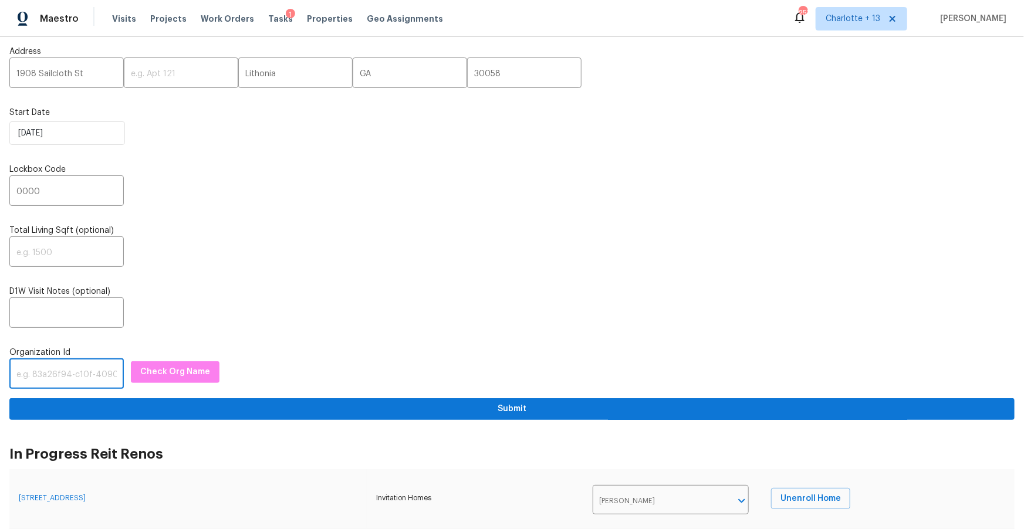
drag, startPoint x: 48, startPoint y: 378, endPoint x: 102, endPoint y: 367, distance: 55.6
click at [48, 377] on input "text" at bounding box center [66, 375] width 114 height 28
paste input "1349d153-b359-4f9b-b4dd-758ff939cc37"
type input "1349d153-b359-4f9b-b4dd-758ff939cc37"
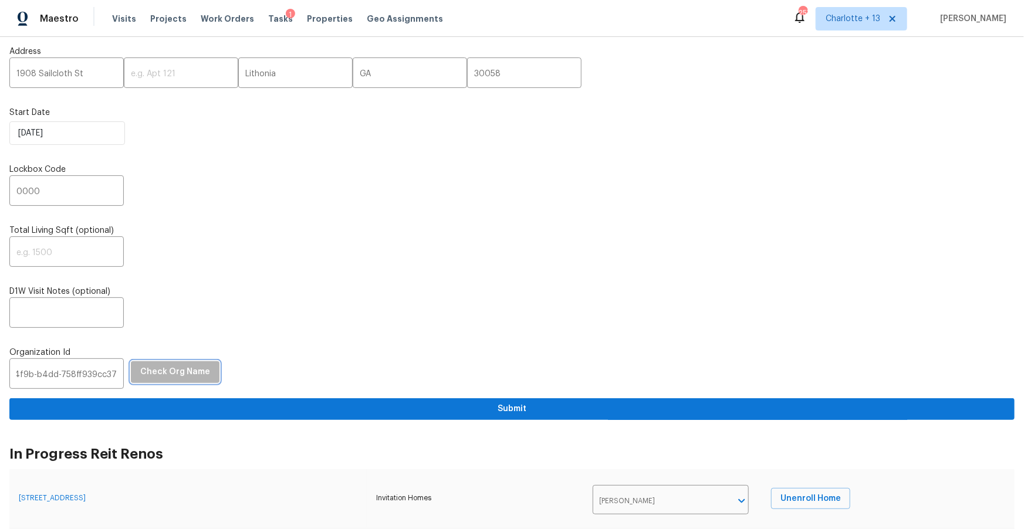
click at [167, 368] on span "Check Org Name" at bounding box center [175, 372] width 70 height 15
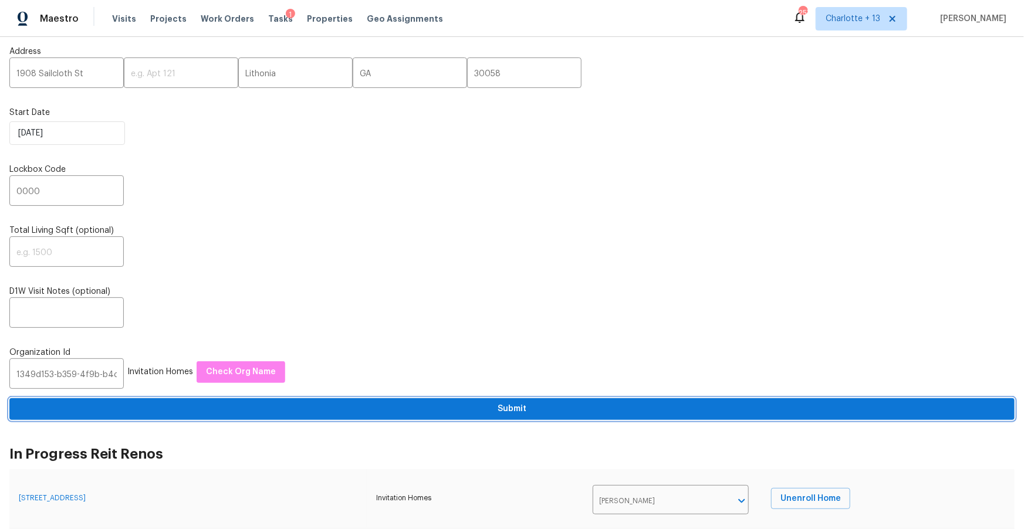
click at [272, 410] on span "Submit" at bounding box center [512, 409] width 986 height 15
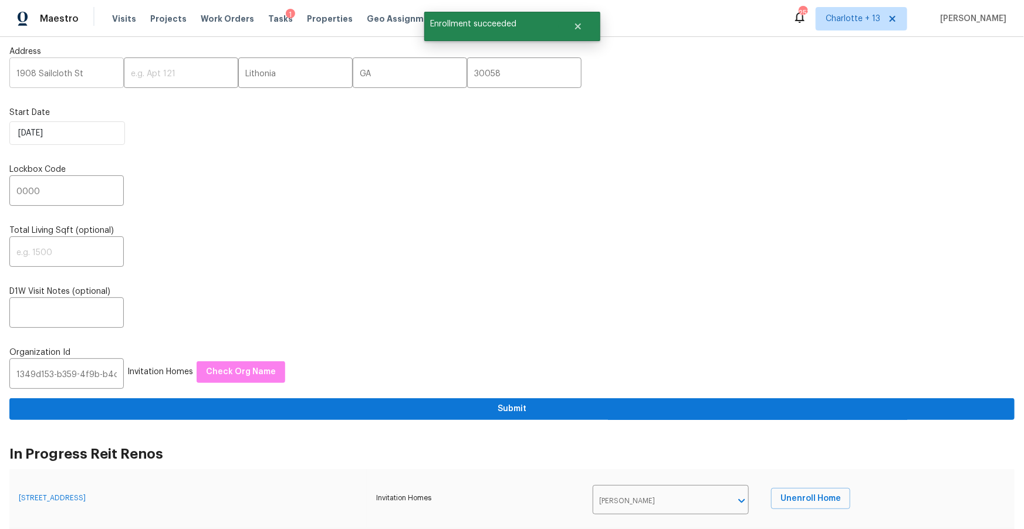
click at [62, 82] on input "1908 Sailcloth St" at bounding box center [66, 74] width 114 height 28
paste input "1349d153-b359-4f9b-b4dd-758ff939cc37"
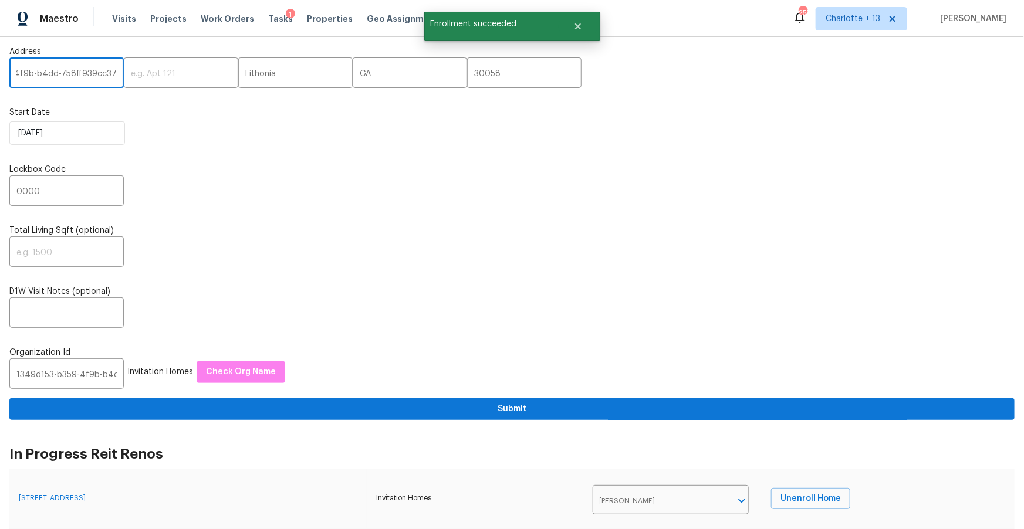
type input "1908 Sailcloth St"
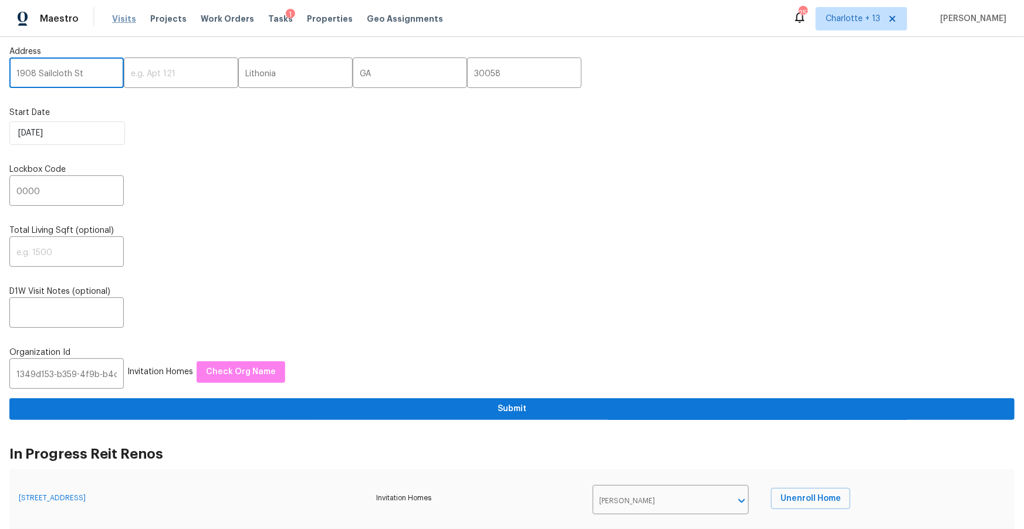
click at [122, 18] on span "Visits" at bounding box center [124, 19] width 24 height 12
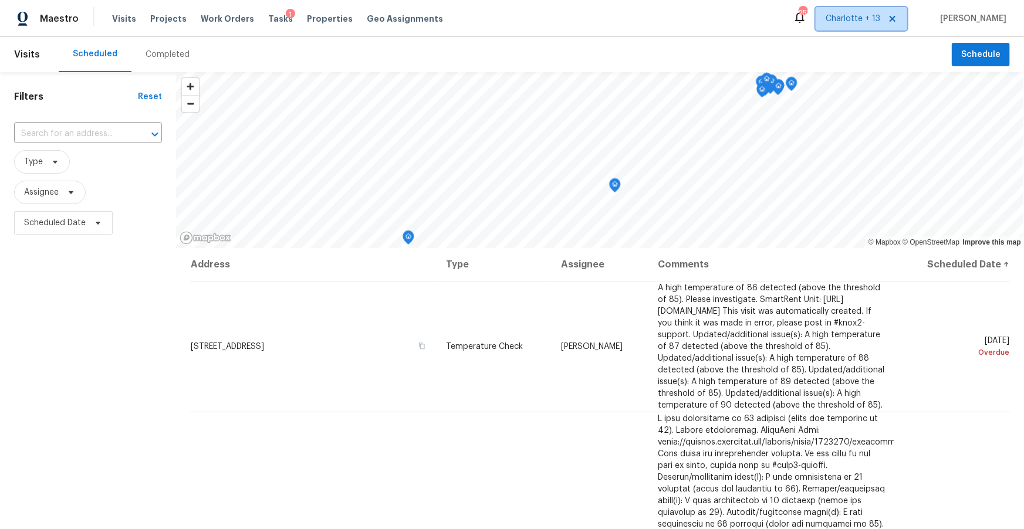
click at [874, 18] on span "Charlotte + 13" at bounding box center [852, 19] width 55 height 12
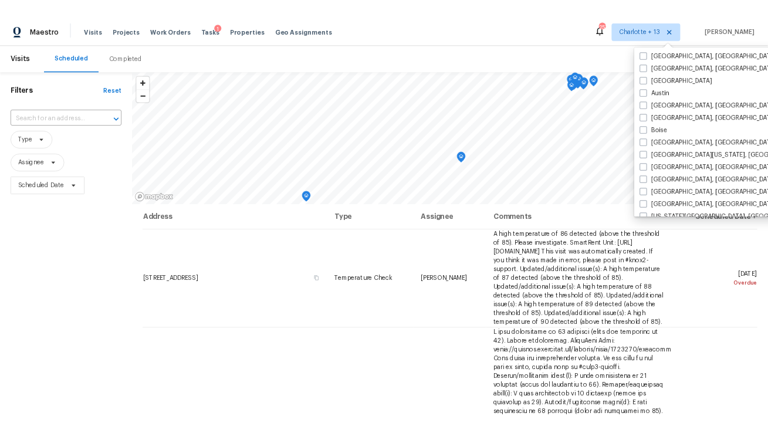
scroll to position [184, 0]
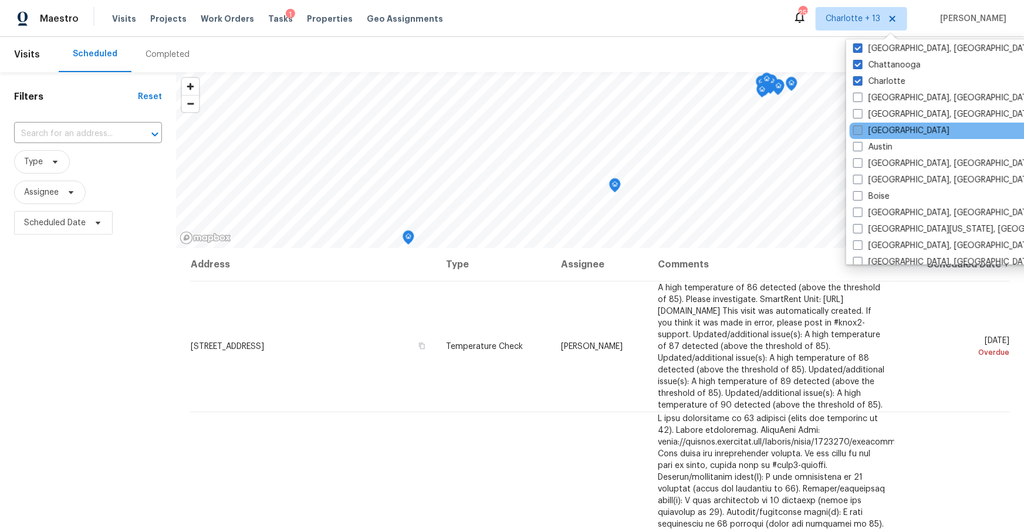
click at [864, 126] on label "[GEOGRAPHIC_DATA]" at bounding box center [901, 131] width 96 height 12
click at [861, 126] on input "[GEOGRAPHIC_DATA]" at bounding box center [857, 129] width 8 height 8
checkbox input "true"
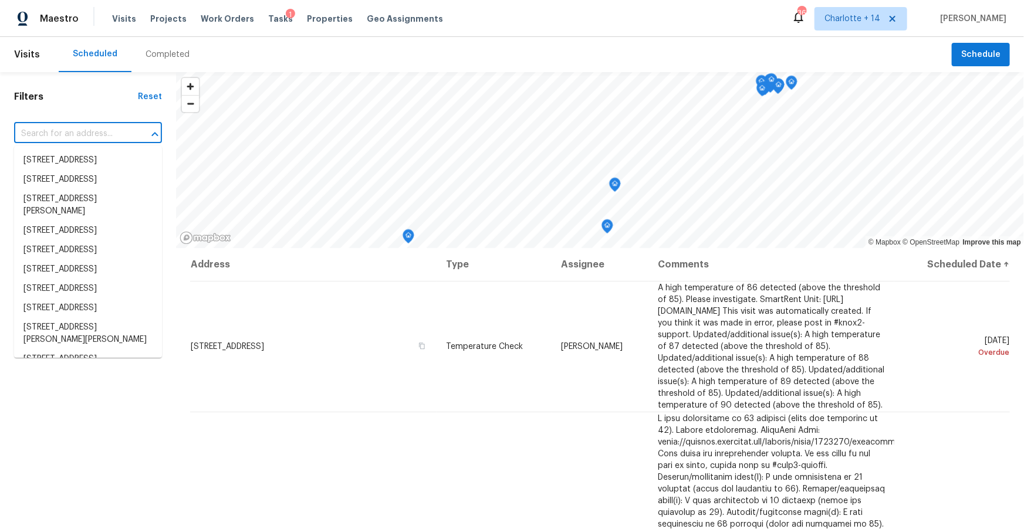
click at [69, 136] on input "text" at bounding box center [71, 134] width 115 height 18
paste input "1908 Sailcloth St"
type input "1908 Sailcloth St"
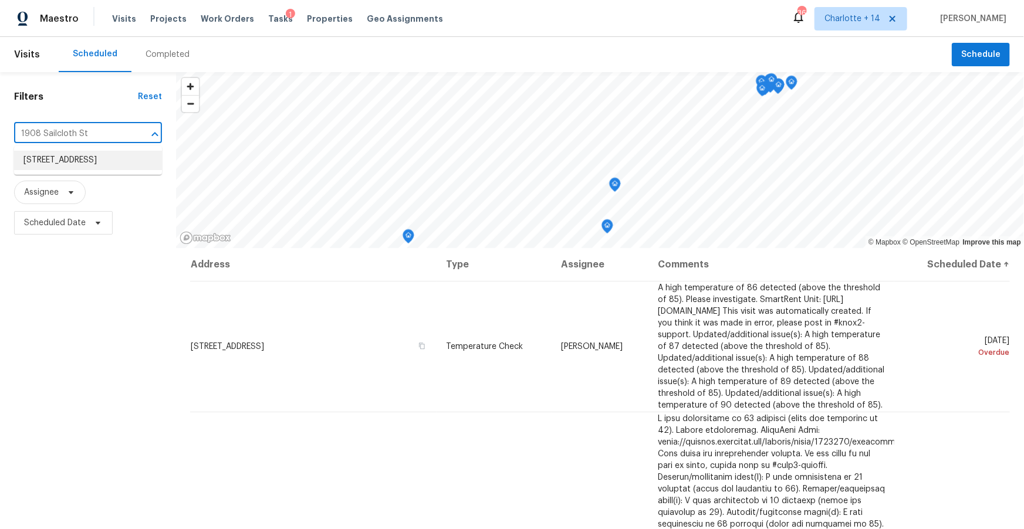
click at [78, 170] on li "[STREET_ADDRESS]" at bounding box center [88, 160] width 148 height 19
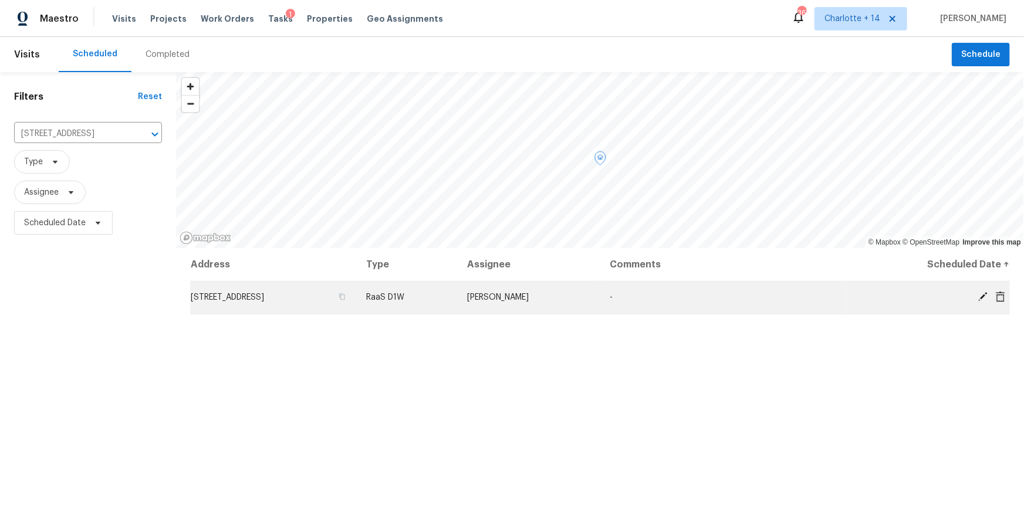
click at [1001, 295] on icon at bounding box center [999, 296] width 9 height 11
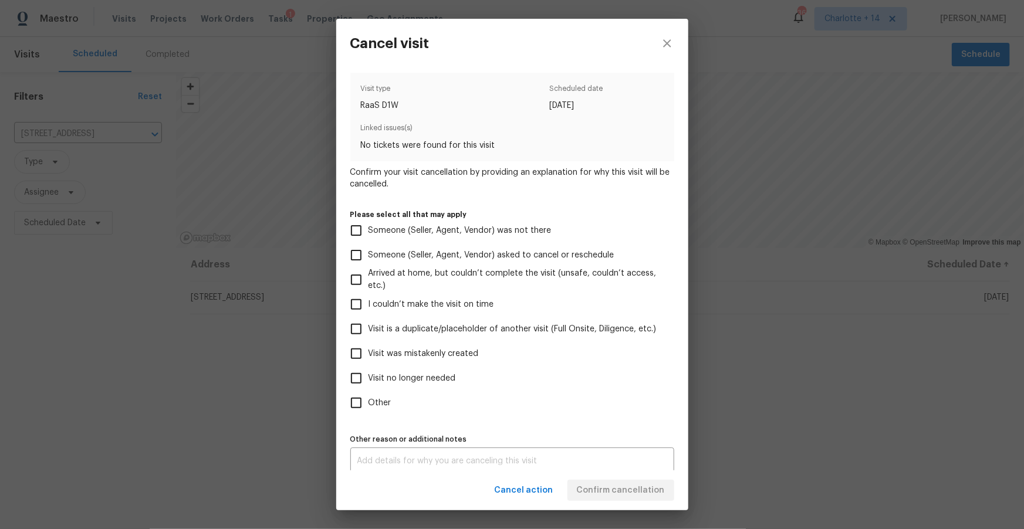
drag, startPoint x: 440, startPoint y: 350, endPoint x: 458, endPoint y: 364, distance: 22.2
click at [441, 350] on span "Visit was mistakenly created" at bounding box center [423, 354] width 110 height 12
click at [368, 350] on input "Visit was mistakenly created" at bounding box center [356, 353] width 25 height 25
checkbox input "true"
drag, startPoint x: 625, startPoint y: 487, endPoint x: 608, endPoint y: 421, distance: 68.6
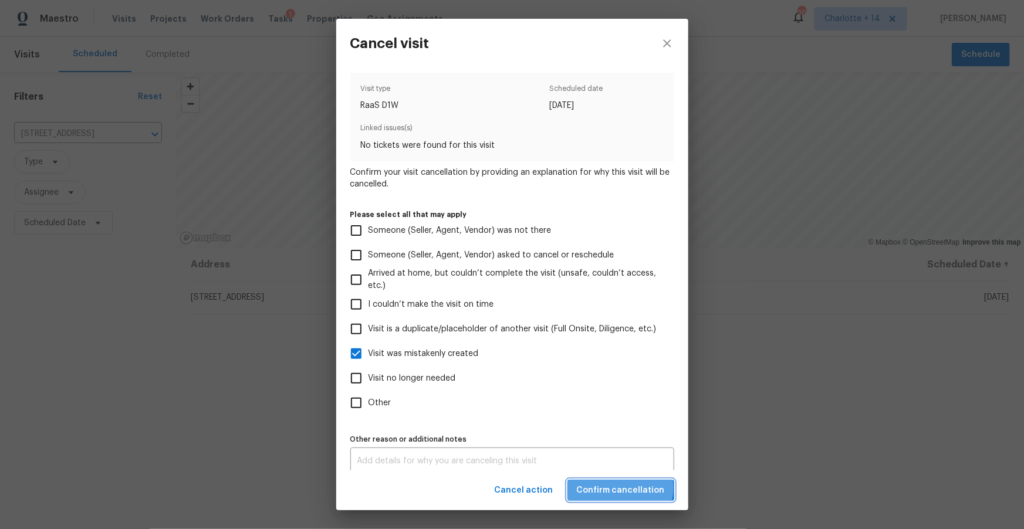
click at [625, 486] on span "Confirm cancellation" at bounding box center [621, 490] width 88 height 15
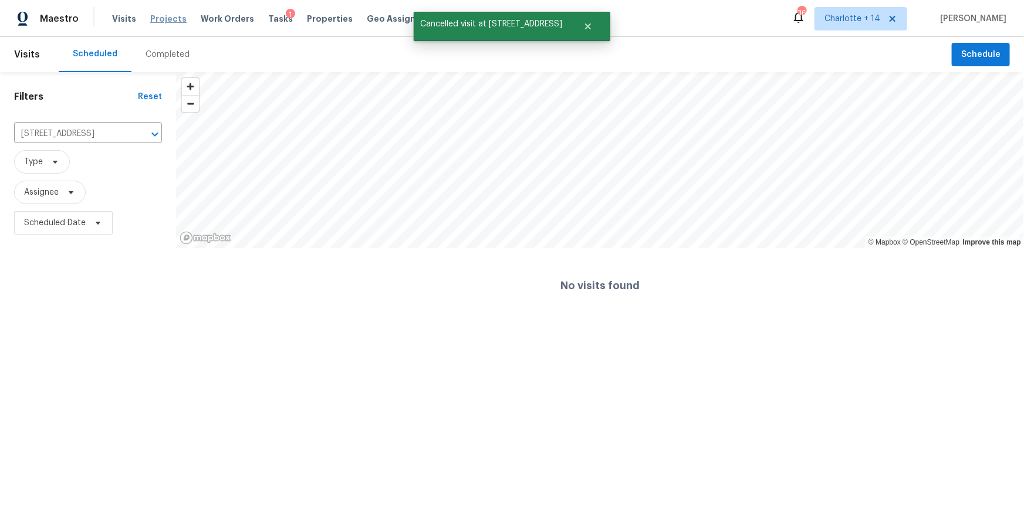
click at [171, 22] on span "Projects" at bounding box center [168, 19] width 36 height 12
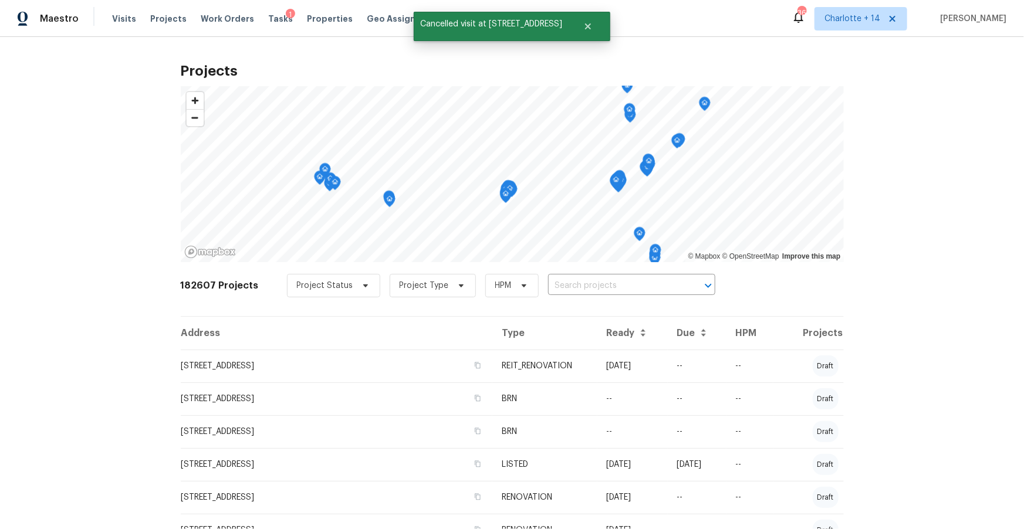
click at [619, 282] on input "text" at bounding box center [615, 286] width 134 height 18
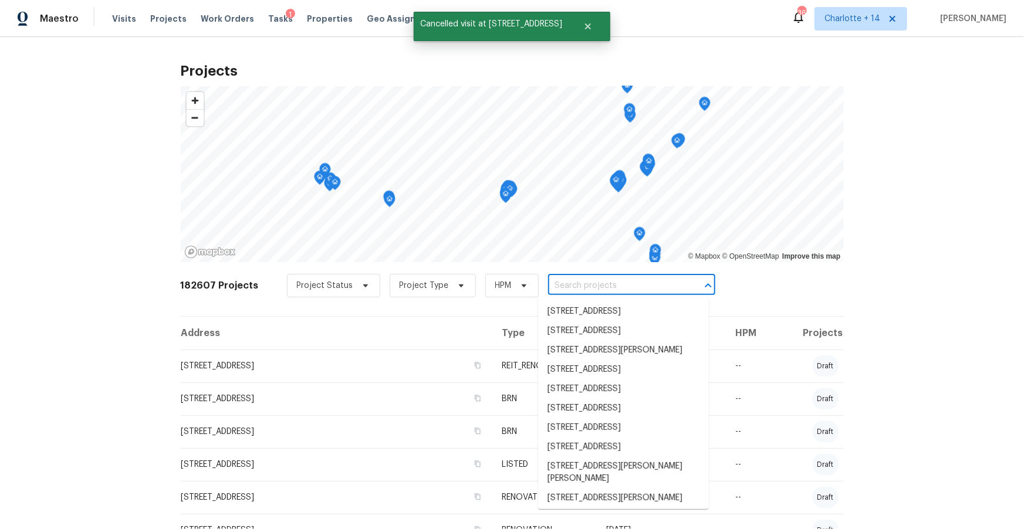
paste input "1908 Sailcloth St"
type input "1908 Sailcloth St"
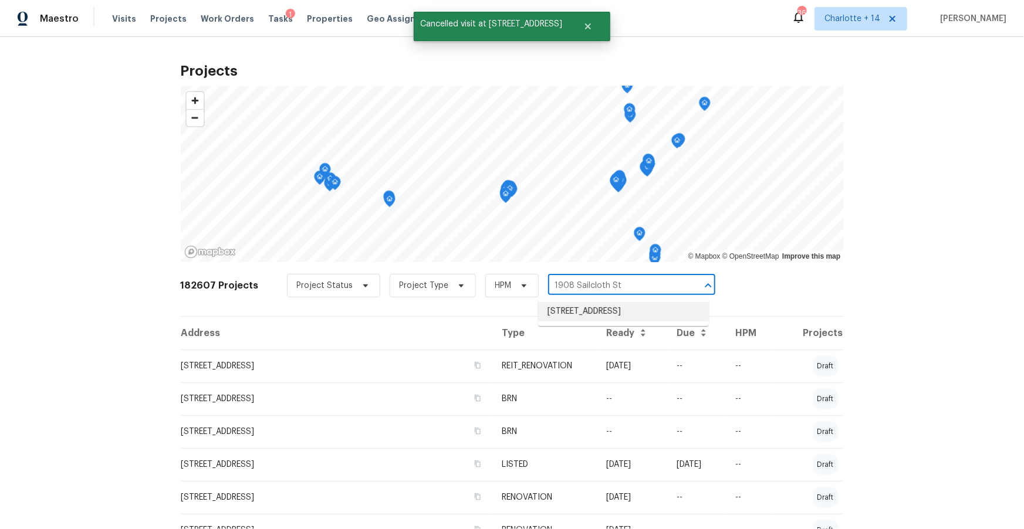
click at [624, 313] on li "[STREET_ADDRESS]" at bounding box center [623, 311] width 171 height 19
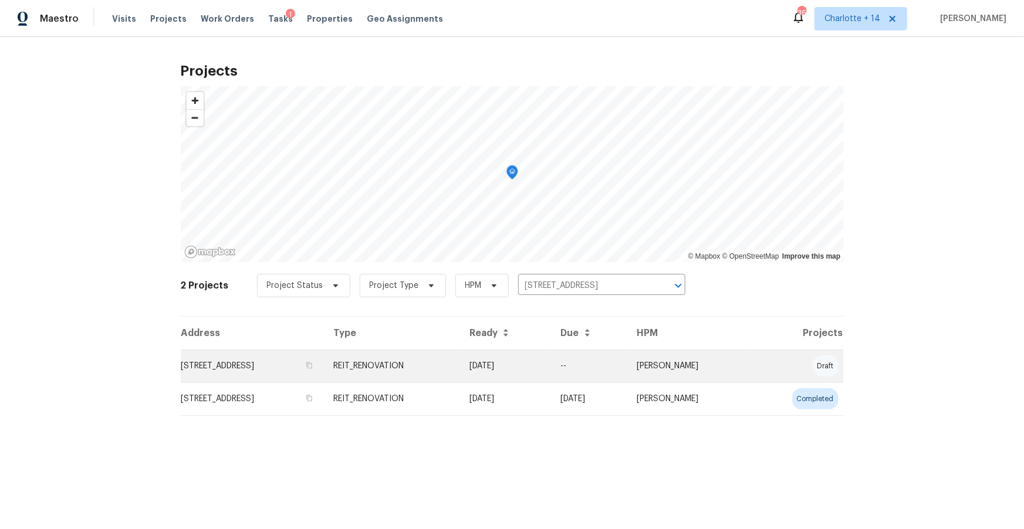
click at [296, 355] on td "[STREET_ADDRESS]" at bounding box center [252, 366] width 143 height 33
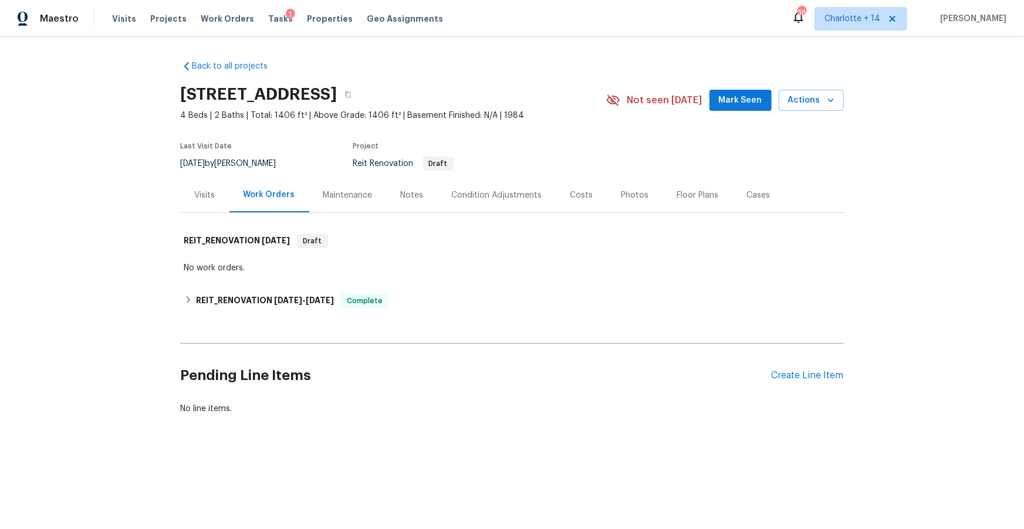
drag, startPoint x: 527, startPoint y: 69, endPoint x: 277, endPoint y: 5, distance: 257.9
click at [526, 69] on div "Back to all projects [STREET_ADDRESS] 4 Beds | 2 Baths | Total: 1406 ft² | Abov…" at bounding box center [512, 237] width 663 height 373
